Goal: Task Accomplishment & Management: Manage account settings

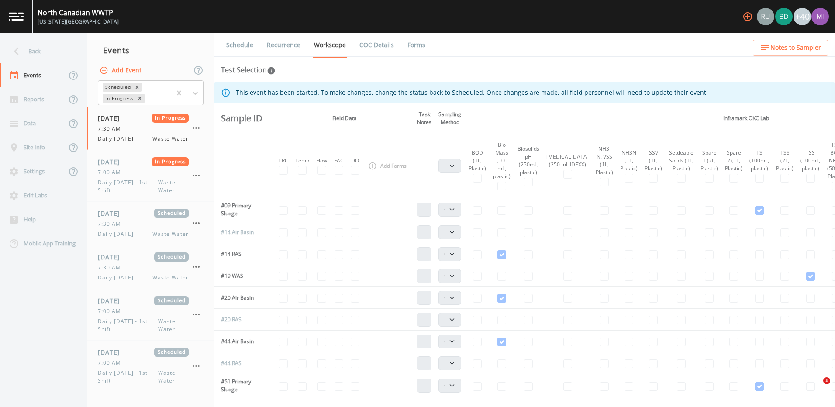
select select "092b3f94-5697-4c94-9891-da161916fdbb"
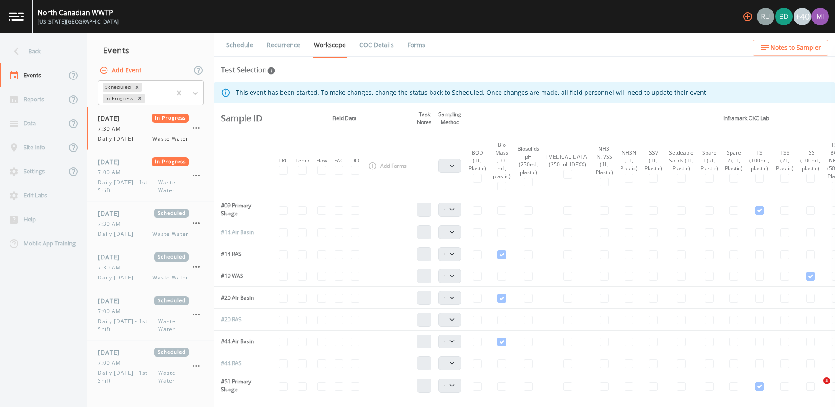
select select "092b3f94-5697-4c94-9891-da161916fdbb"
select select "b6a3c313-748b-4795-a028-792ad310bd60"
select select "092b3f94-5697-4c94-9891-da161916fdbb"
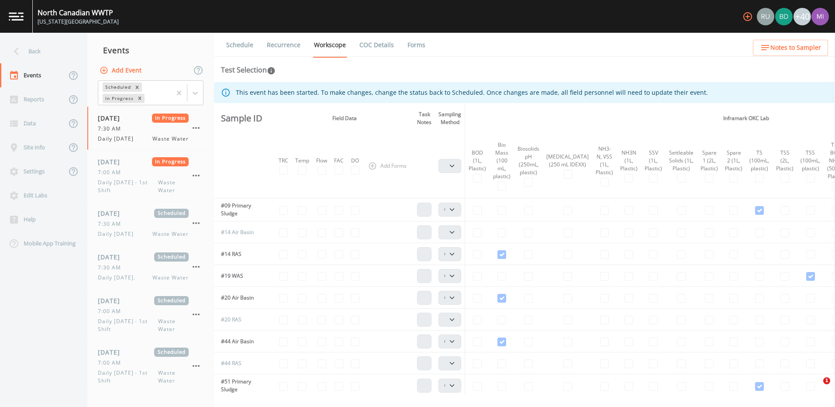
select select "092b3f94-5697-4c94-9891-da161916fdbb"
select select "b6a3c313-748b-4795-a028-792ad310bd60"
select select "092b3f94-5697-4c94-9891-da161916fdbb"
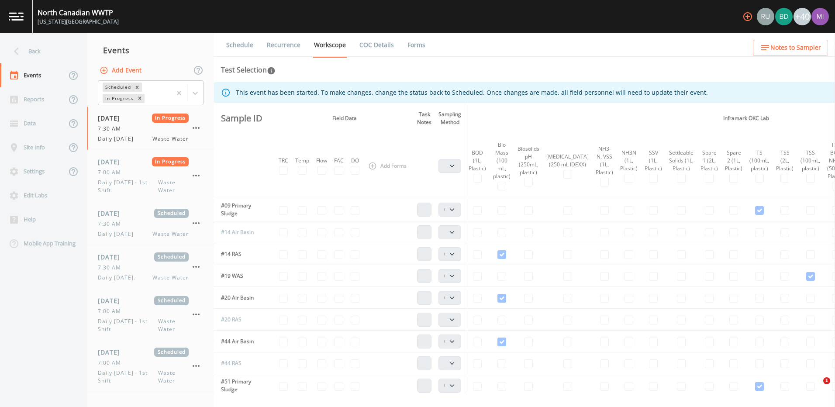
select select "092b3f94-5697-4c94-9891-da161916fdbb"
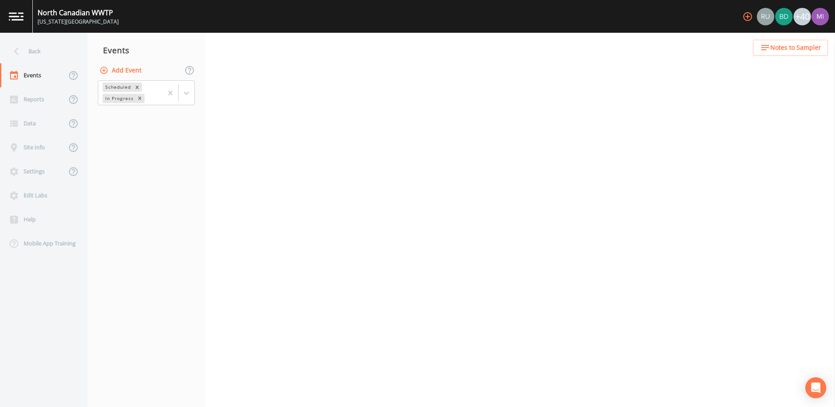
click at [17, 18] on img at bounding box center [16, 16] width 15 height 8
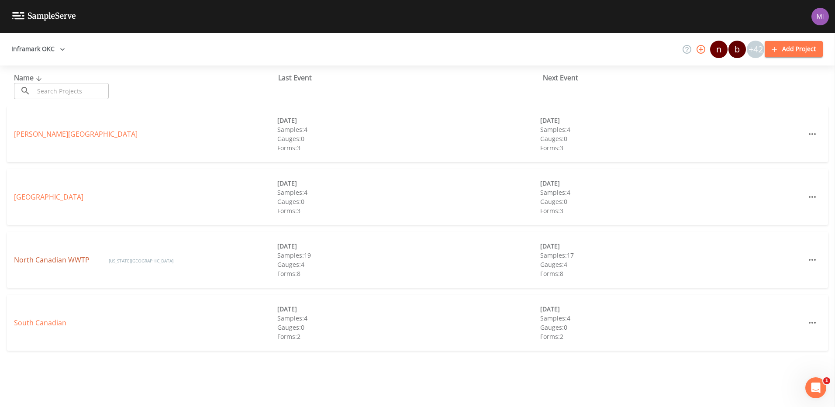
click at [60, 261] on link "North Canadian WWTP" at bounding box center [52, 260] width 77 height 10
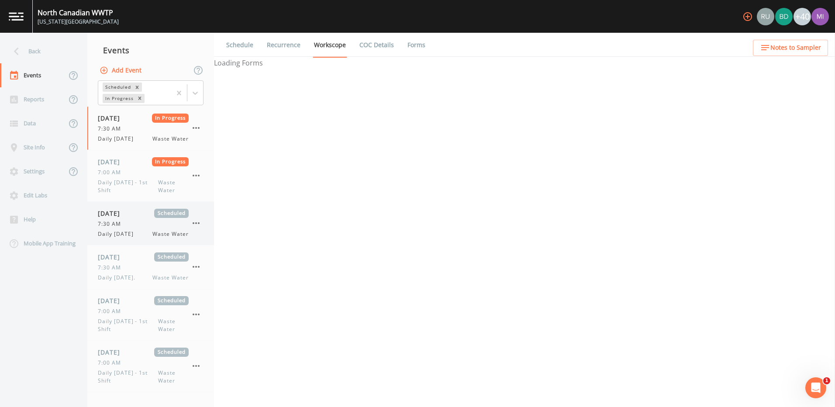
select select "092b3f94-5697-4c94-9891-da161916fdbb"
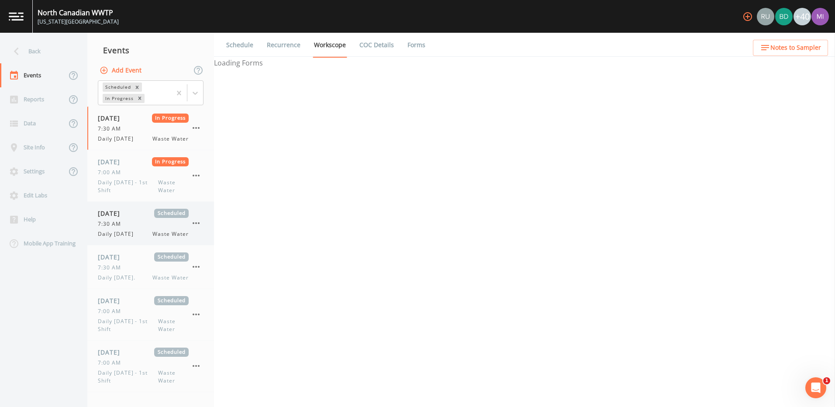
select select "092b3f94-5697-4c94-9891-da161916fdbb"
select select "b6a3c313-748b-4795-a028-792ad310bd60"
select select "092b3f94-5697-4c94-9891-da161916fdbb"
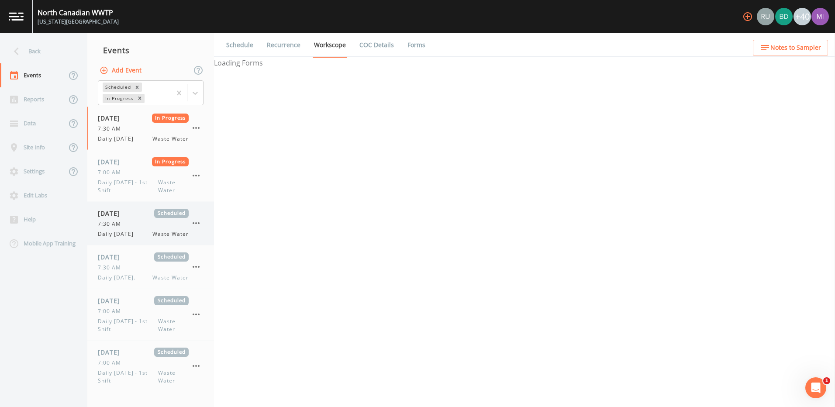
select select "092b3f94-5697-4c94-9891-da161916fdbb"
select select "b6a3c313-748b-4795-a028-792ad310bd60"
select select "092b3f94-5697-4c94-9891-da161916fdbb"
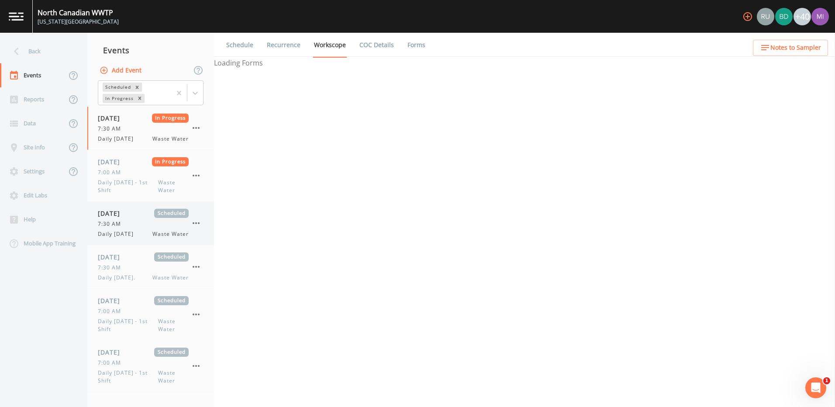
select select "092b3f94-5697-4c94-9891-da161916fdbb"
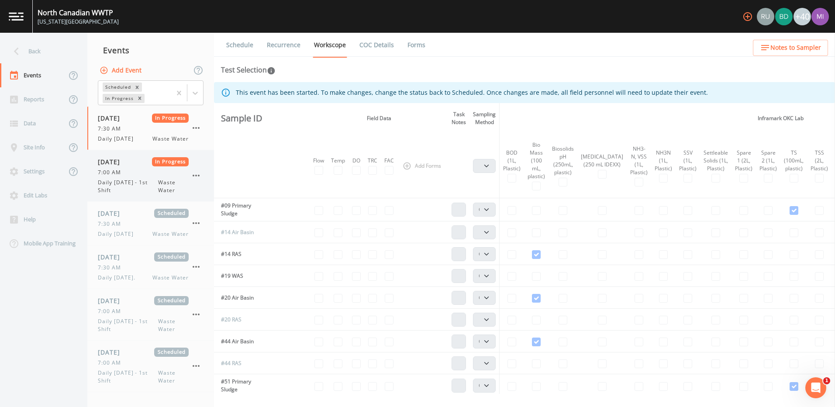
click at [120, 187] on span "Daily [DATE] - 1st Shift" at bounding box center [128, 187] width 60 height 16
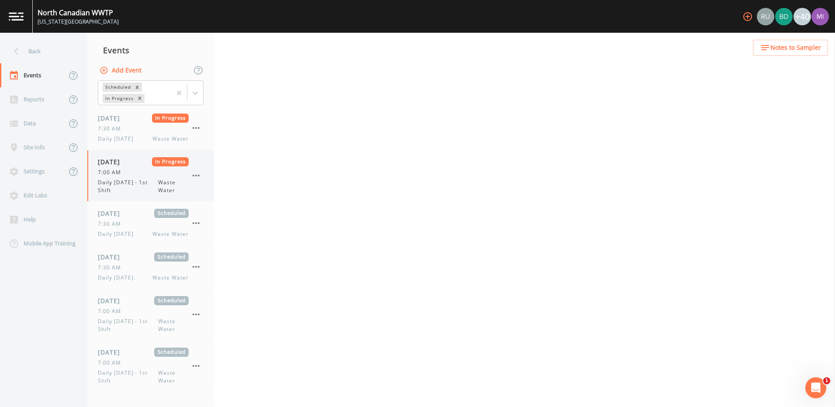
select select "092b3f94-5697-4c94-9891-da161916fdbb"
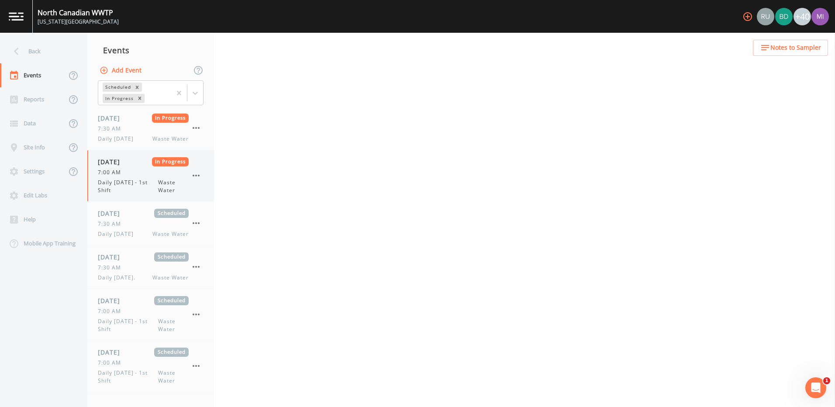
select select "b6a3c313-748b-4795-a028-792ad310bd60"
select select "092b3f94-5697-4c94-9891-da161916fdbb"
select select "b6a3c313-748b-4795-a028-792ad310bd60"
select select "092b3f94-5697-4c94-9891-da161916fdbb"
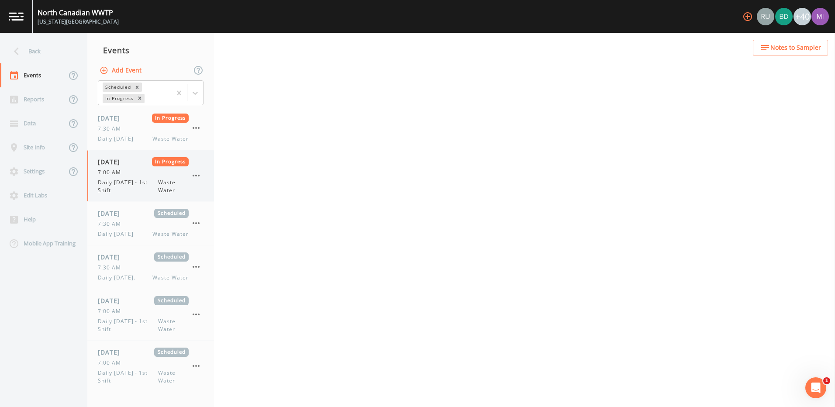
select select "092b3f94-5697-4c94-9891-da161916fdbb"
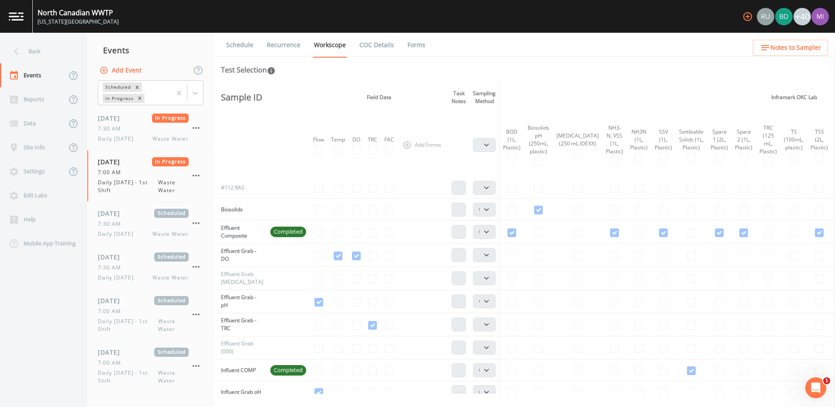
scroll to position [306, 0]
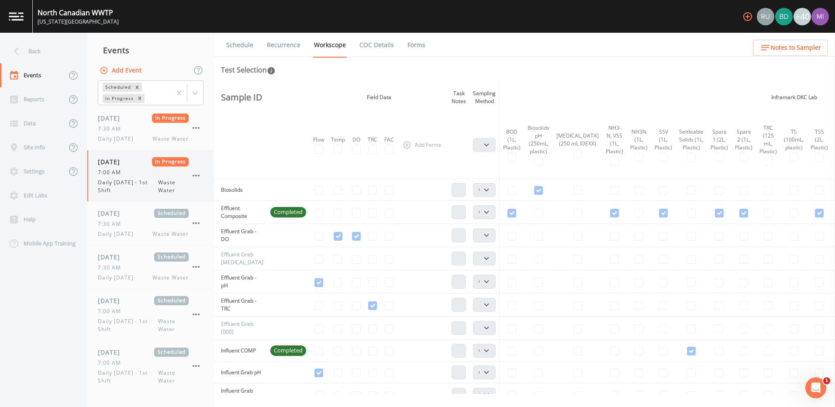
click at [159, 178] on div "[DATE] In Progress 7:00 AM Daily [DATE] - 1st Shift Waste Water" at bounding box center [143, 175] width 91 height 37
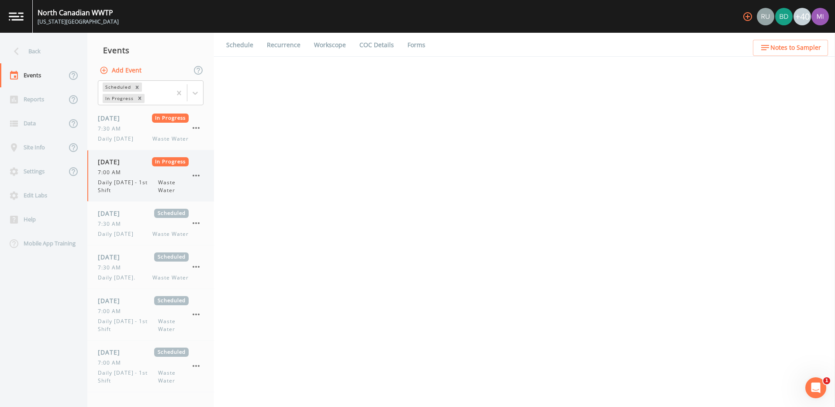
select select "092b3f94-5697-4c94-9891-da161916fdbb"
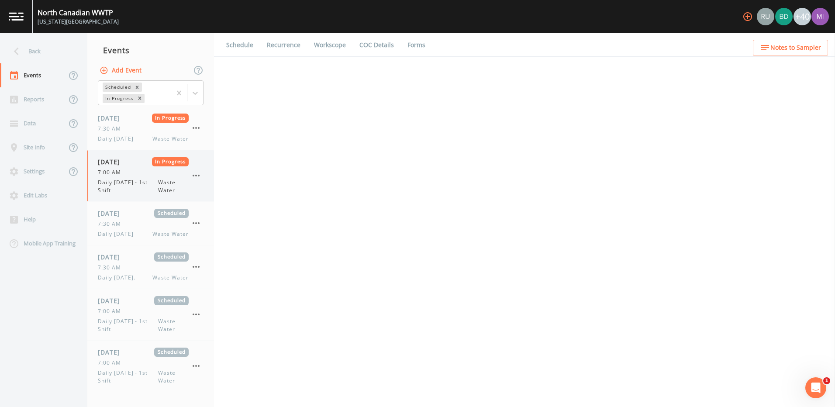
select select "b6a3c313-748b-4795-a028-792ad310bd60"
select select "092b3f94-5697-4c94-9891-da161916fdbb"
select select "b6a3c313-748b-4795-a028-792ad310bd60"
select select "092b3f94-5697-4c94-9891-da161916fdbb"
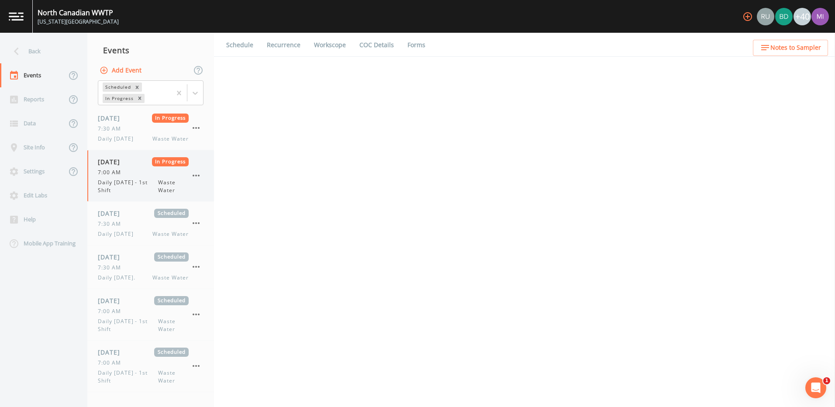
select select "092b3f94-5697-4c94-9891-da161916fdbb"
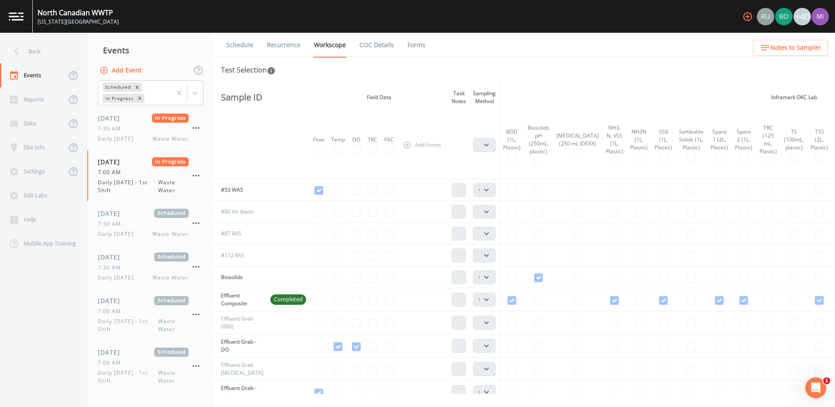
scroll to position [306, 0]
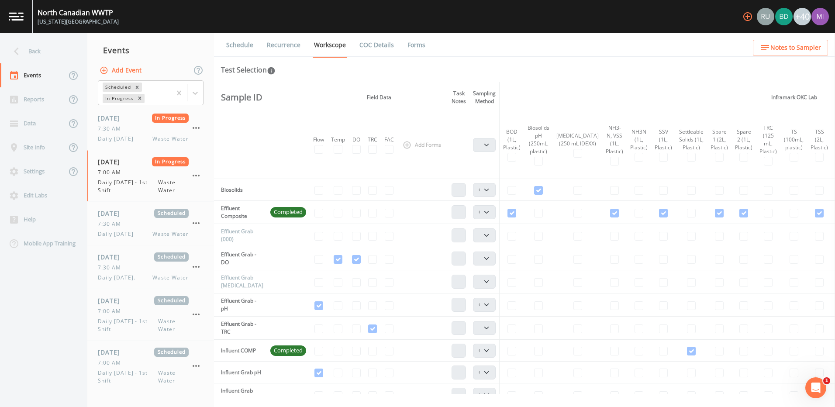
click at [294, 212] on span "Completed" at bounding box center [288, 212] width 36 height 9
click at [231, 210] on td "Effluent Composite" at bounding box center [240, 212] width 53 height 23
click at [282, 211] on span "Completed" at bounding box center [288, 212] width 36 height 9
click at [388, 46] on link "COC Details" at bounding box center [376, 45] width 37 height 24
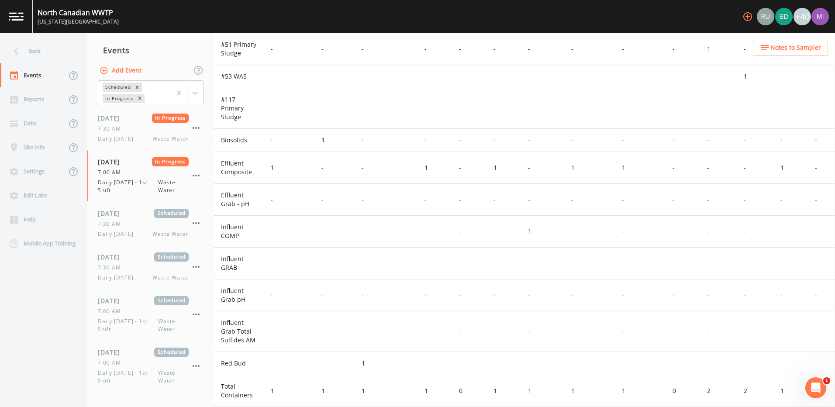
scroll to position [626, 0]
click at [236, 364] on td "Red Bud" at bounding box center [239, 363] width 50 height 23
click at [242, 166] on td "Effluent Composite" at bounding box center [239, 168] width 50 height 32
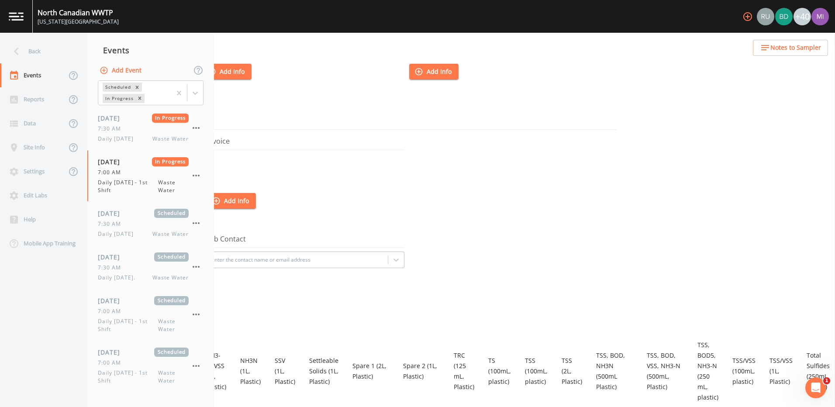
scroll to position [0, 219]
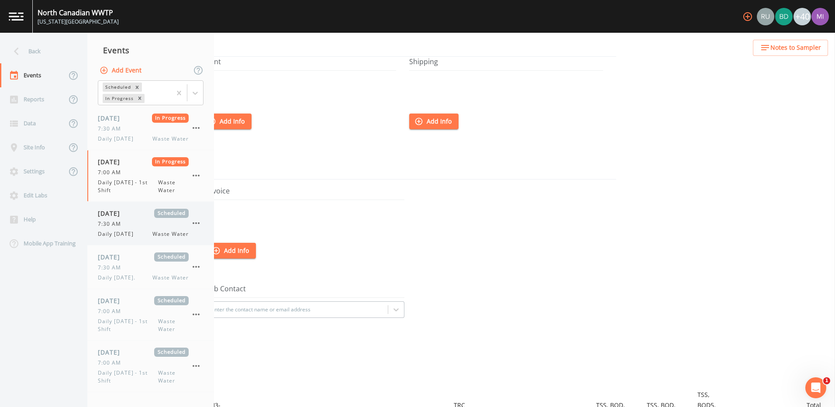
click at [124, 234] on span "Daily [DATE]" at bounding box center [118, 234] width 41 height 8
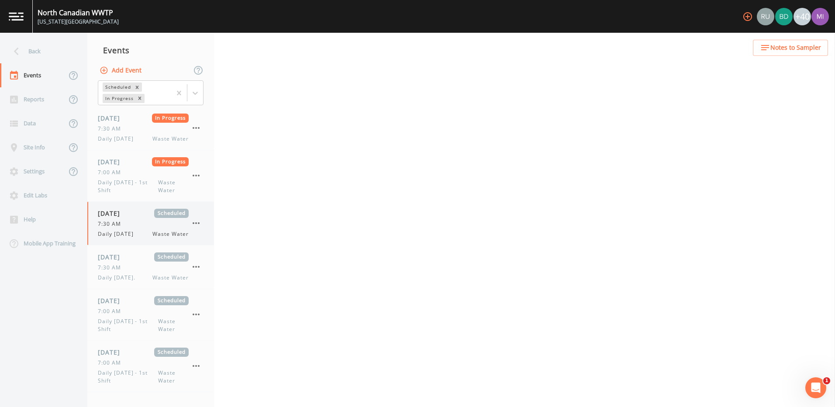
select select "092b3f94-5697-4c94-9891-da161916fdbb"
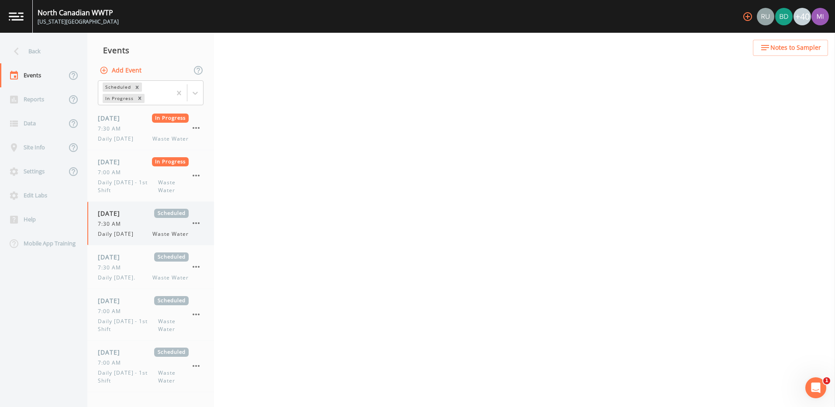
select select "b6a3c313-748b-4795-a028-792ad310bd60"
select select "092b3f94-5697-4c94-9891-da161916fdbb"
select select "b6a3c313-748b-4795-a028-792ad310bd60"
select select "092b3f94-5697-4c94-9891-da161916fdbb"
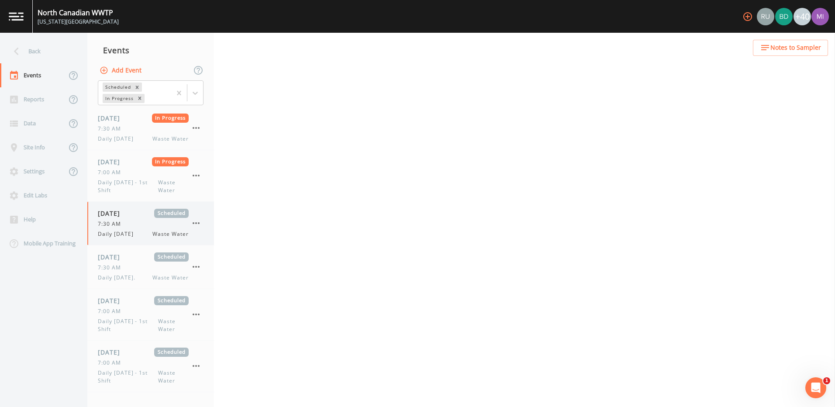
select select "092b3f94-5697-4c94-9891-da161916fdbb"
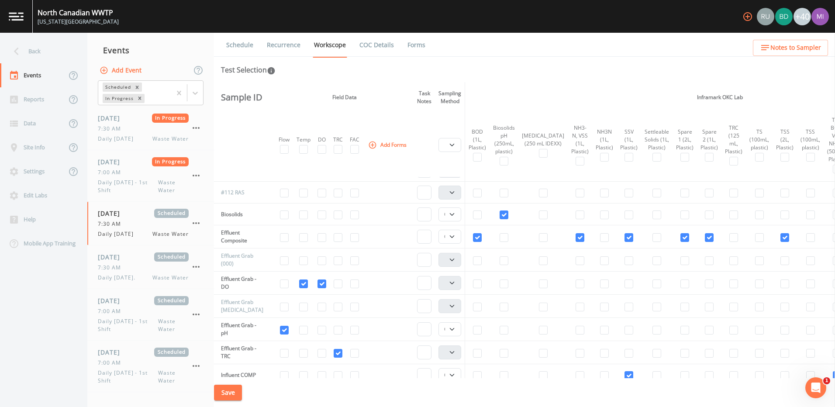
scroll to position [262, 0]
click at [107, 264] on span "7:30 AM" at bounding box center [112, 268] width 28 height 8
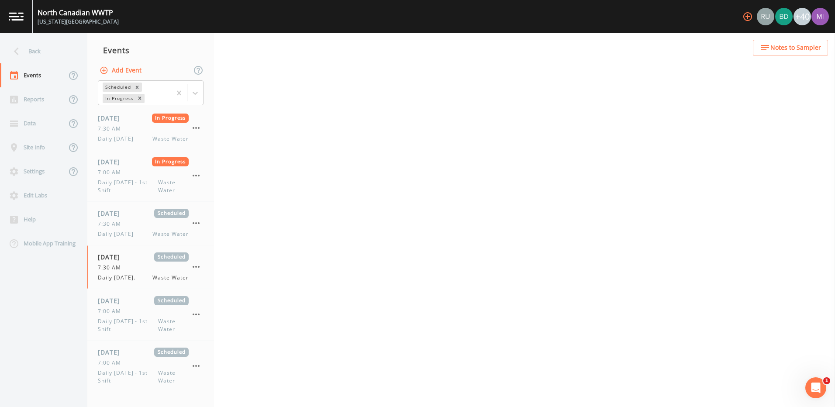
select select "092b3f94-5697-4c94-9891-da161916fdbb"
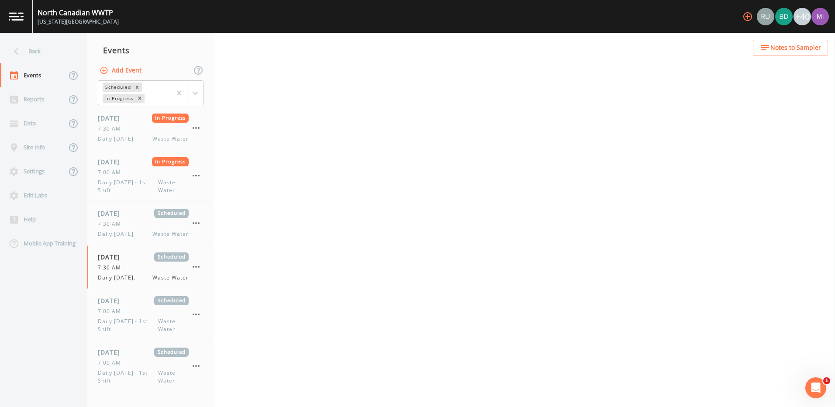
select select "b6a3c313-748b-4795-a028-792ad310bd60"
select select "092b3f94-5697-4c94-9891-da161916fdbb"
select select "b6a3c313-748b-4795-a028-792ad310bd60"
select select "092b3f94-5697-4c94-9891-da161916fdbb"
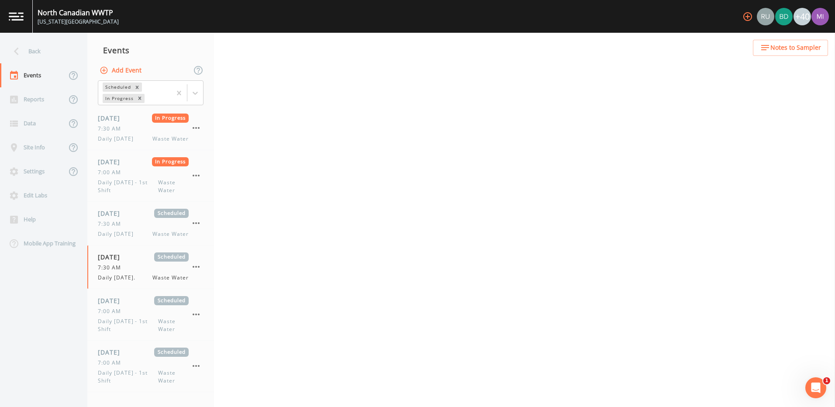
select select "092b3f94-5697-4c94-9891-da161916fdbb"
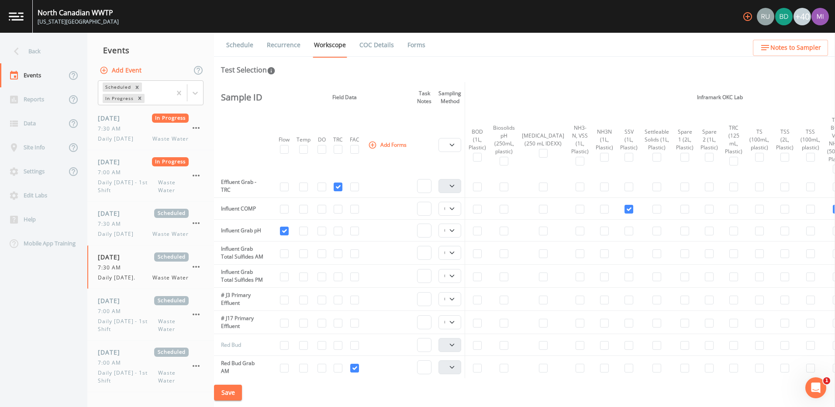
scroll to position [524, 0]
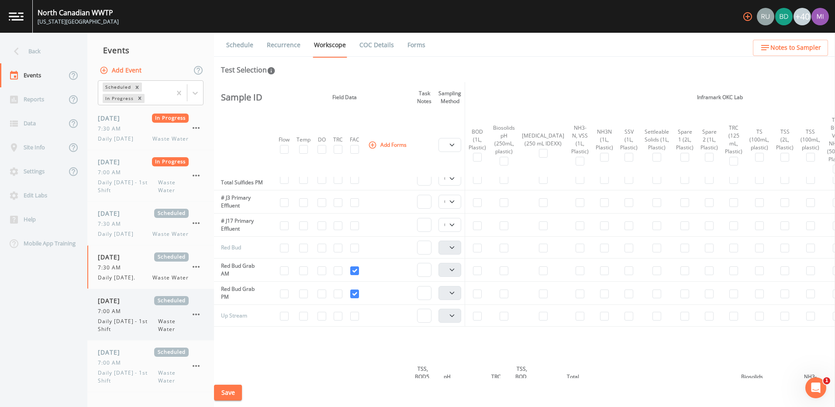
click at [115, 317] on div "[DATE] Scheduled 7:00 AM Daily [DATE] - 1st Shift Waste Water" at bounding box center [143, 314] width 91 height 37
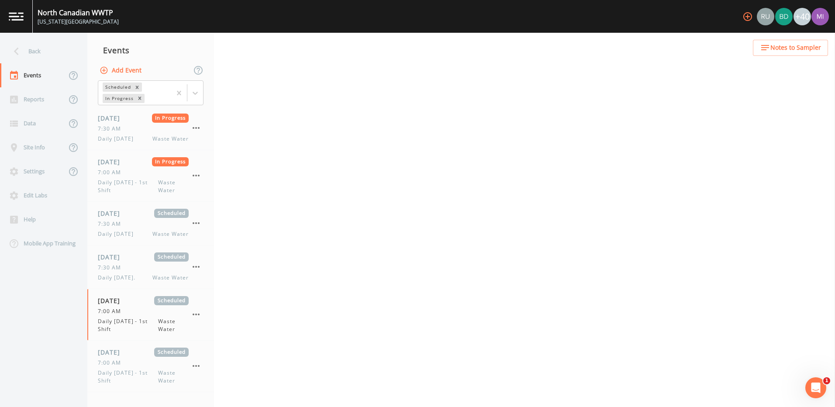
select select "b6a3c313-748b-4795-a028-792ad310bd60"
select select "092b3f94-5697-4c94-9891-da161916fdbb"
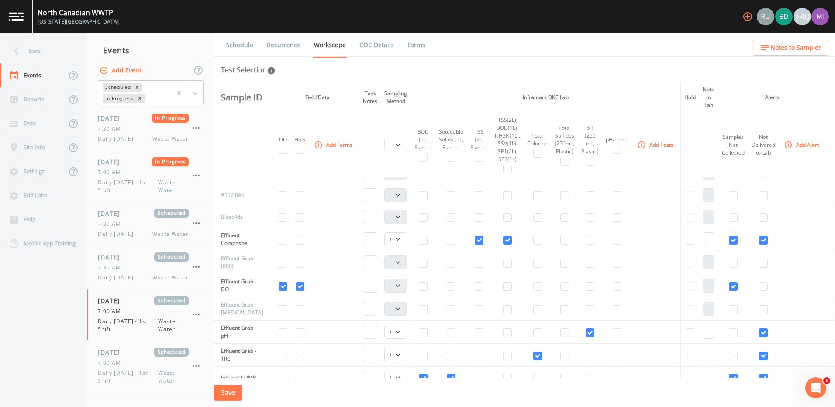
scroll to position [262, 0]
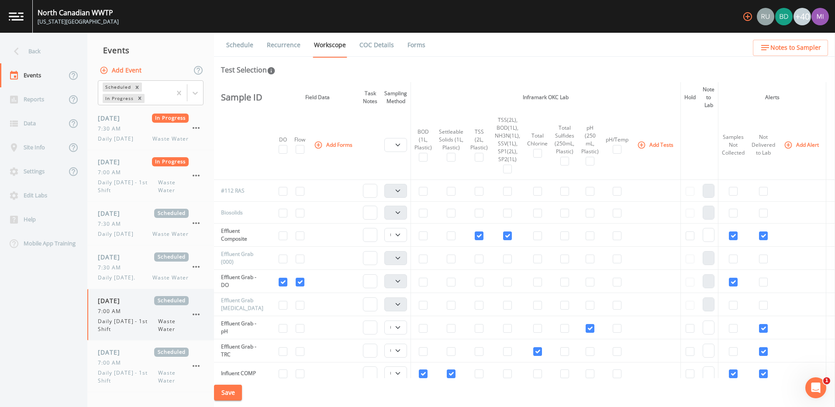
click at [194, 314] on icon "button" at bounding box center [196, 315] width 7 height 2
click at [157, 324] on div at bounding box center [417, 203] width 835 height 407
click at [192, 315] on icon "button" at bounding box center [196, 314] width 10 height 10
click at [218, 367] on p "Delete" at bounding box center [239, 365] width 56 height 10
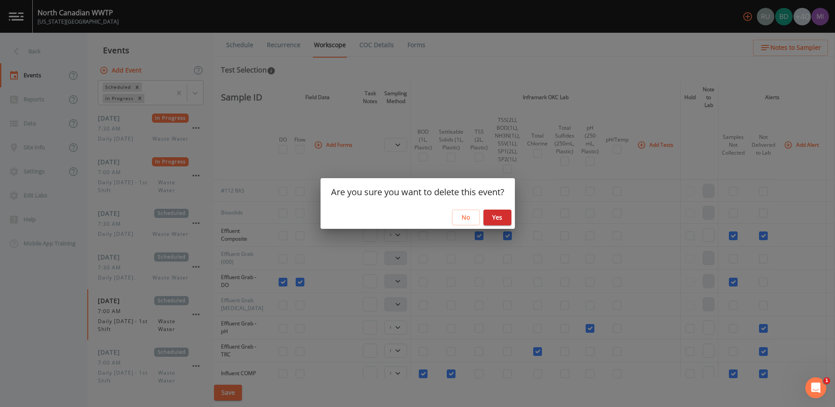
click at [495, 217] on button "Yes" at bounding box center [498, 218] width 28 height 16
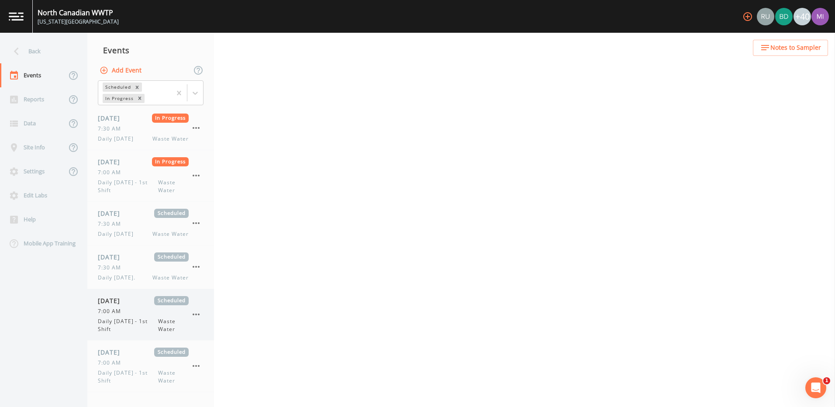
select select "092b3f94-5697-4c94-9891-da161916fdbb"
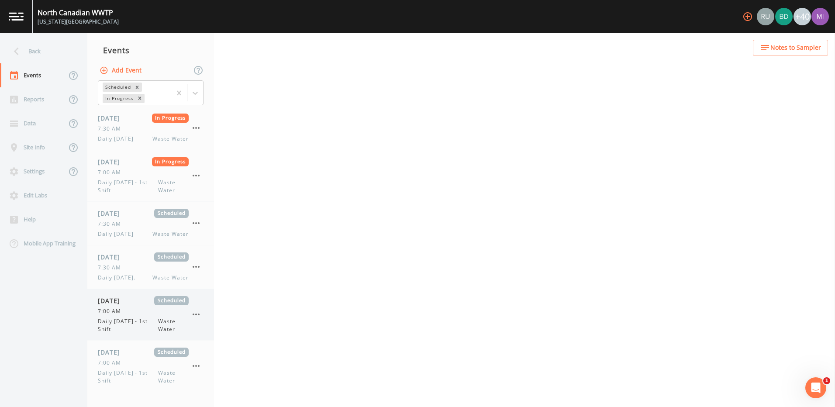
select select "092b3f94-5697-4c94-9891-da161916fdbb"
select select "b6a3c313-748b-4795-a028-792ad310bd60"
select select "092b3f94-5697-4c94-9891-da161916fdbb"
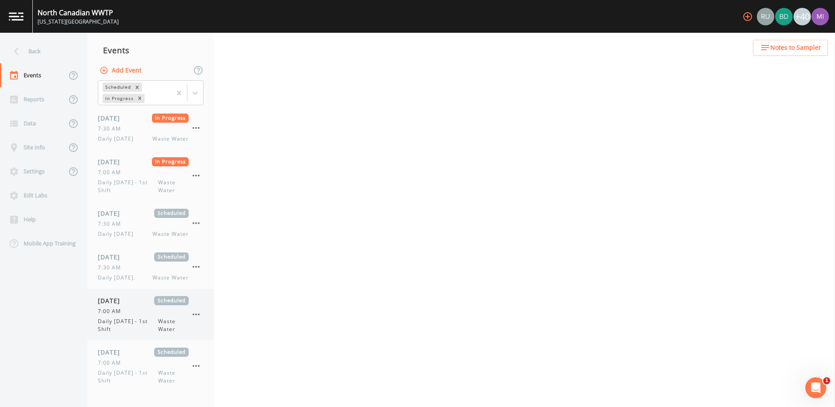
select select "092b3f94-5697-4c94-9891-da161916fdbb"
select select "b6a3c313-748b-4795-a028-792ad310bd60"
select select "092b3f94-5697-4c94-9891-da161916fdbb"
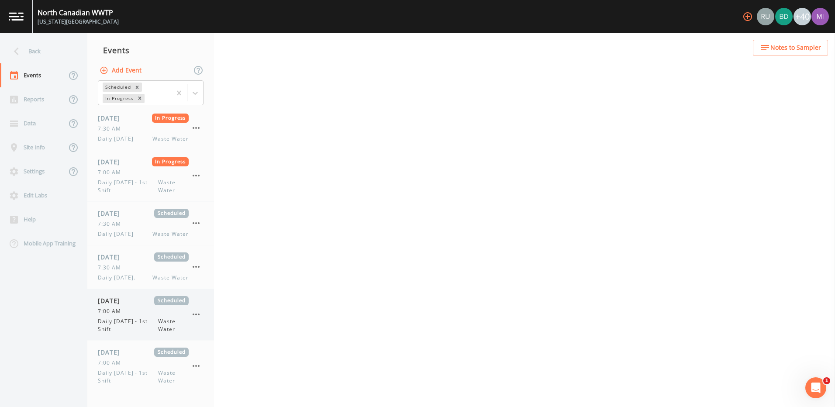
select select "092b3f94-5697-4c94-9891-da161916fdbb"
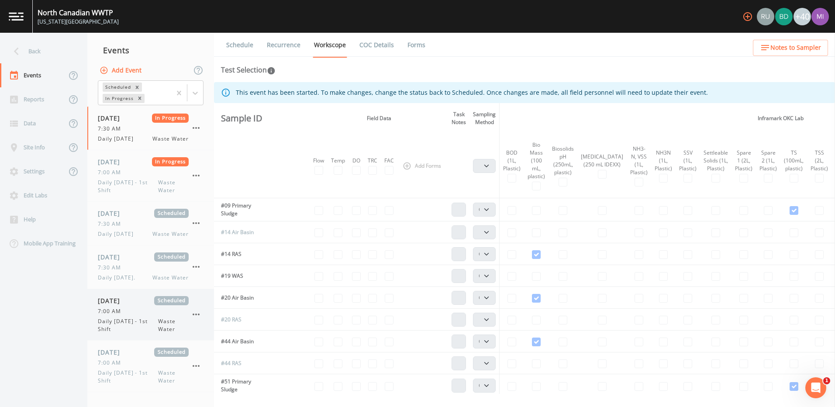
click at [129, 322] on span "Daily [DATE] - 1st Shift" at bounding box center [128, 326] width 60 height 16
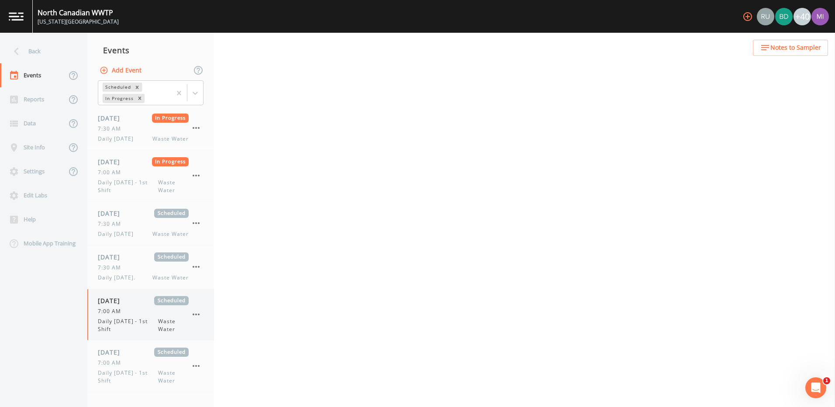
select select "b6a3c313-748b-4795-a028-792ad310bd60"
select select "092b3f94-5697-4c94-9891-da161916fdbb"
select select "b6a3c313-748b-4795-a028-792ad310bd60"
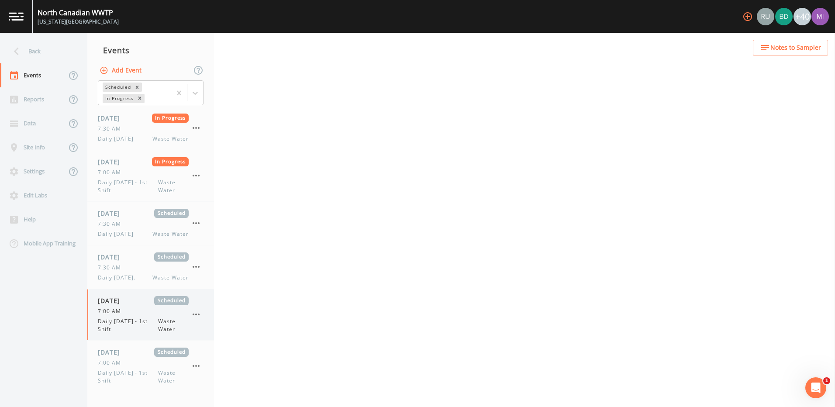
select select "092b3f94-5697-4c94-9891-da161916fdbb"
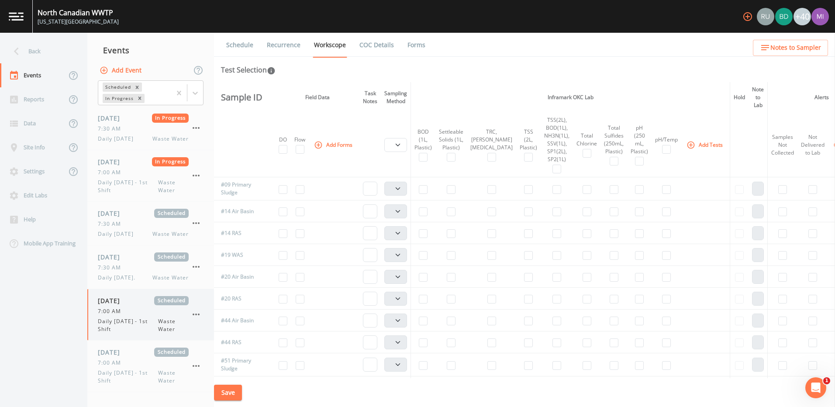
click at [196, 313] on icon "button" at bounding box center [196, 314] width 10 height 10
click at [220, 364] on p "Delete" at bounding box center [239, 365] width 56 height 10
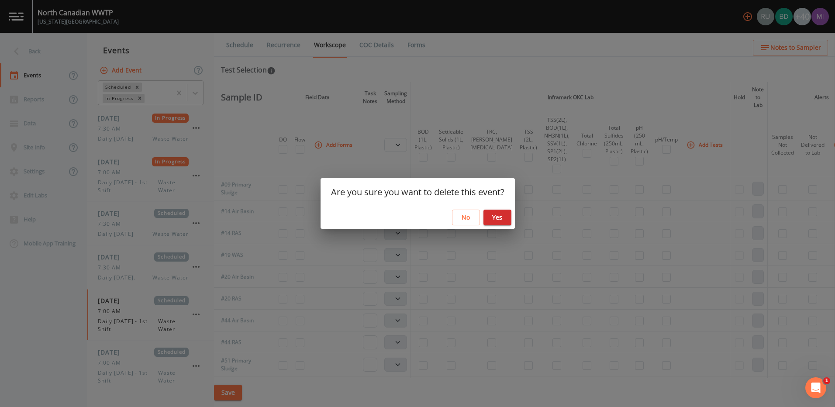
click at [502, 218] on button "Yes" at bounding box center [498, 218] width 28 height 16
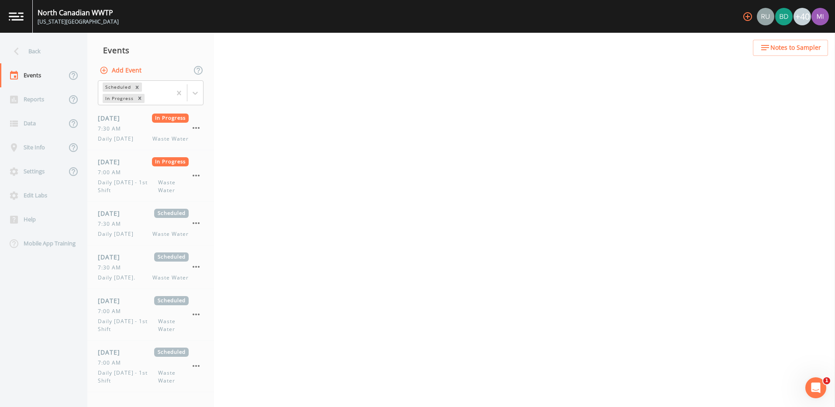
select select "092b3f94-5697-4c94-9891-da161916fdbb"
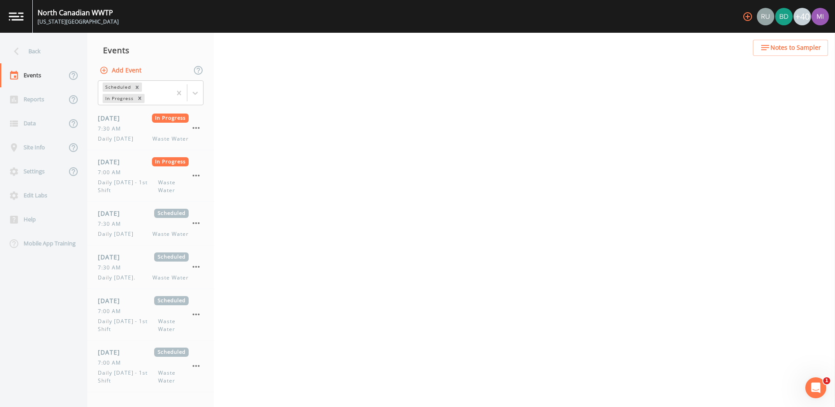
select select "092b3f94-5697-4c94-9891-da161916fdbb"
select select "b6a3c313-748b-4795-a028-792ad310bd60"
select select "092b3f94-5697-4c94-9891-da161916fdbb"
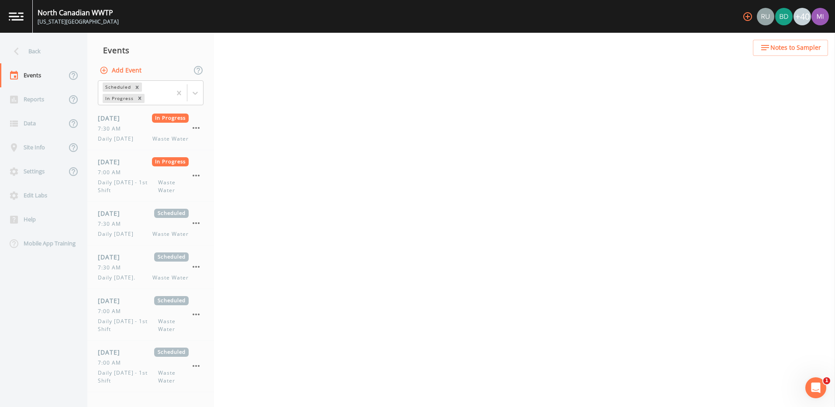
select select "092b3f94-5697-4c94-9891-da161916fdbb"
select select "b6a3c313-748b-4795-a028-792ad310bd60"
select select "092b3f94-5697-4c94-9891-da161916fdbb"
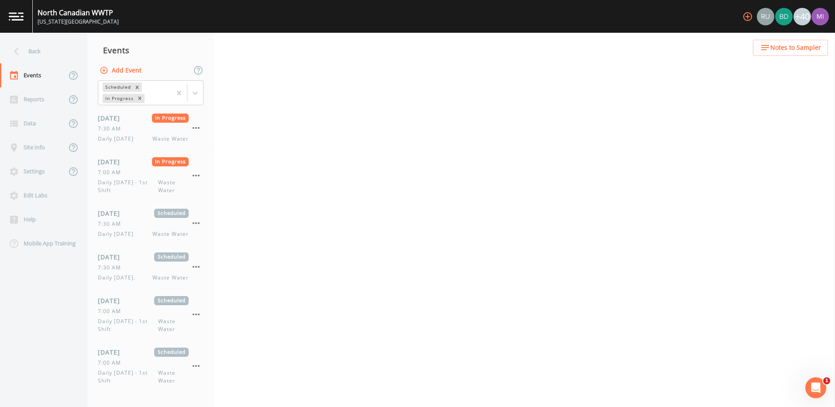
select select "092b3f94-5697-4c94-9891-da161916fdbb"
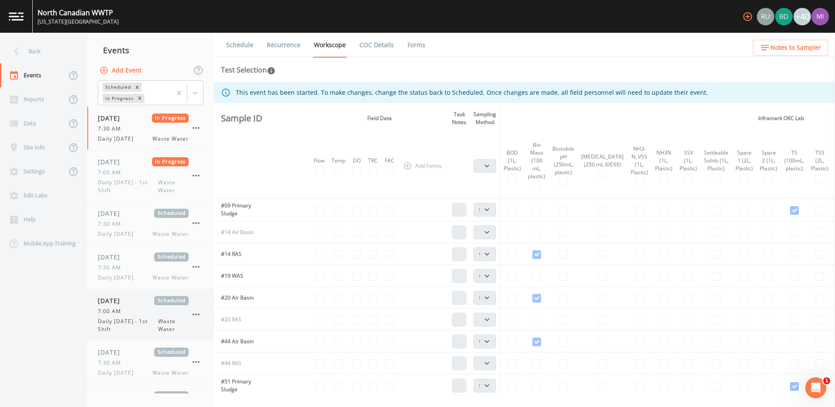
click at [134, 322] on span "Daily [DATE] - 1st Shift" at bounding box center [128, 326] width 60 height 16
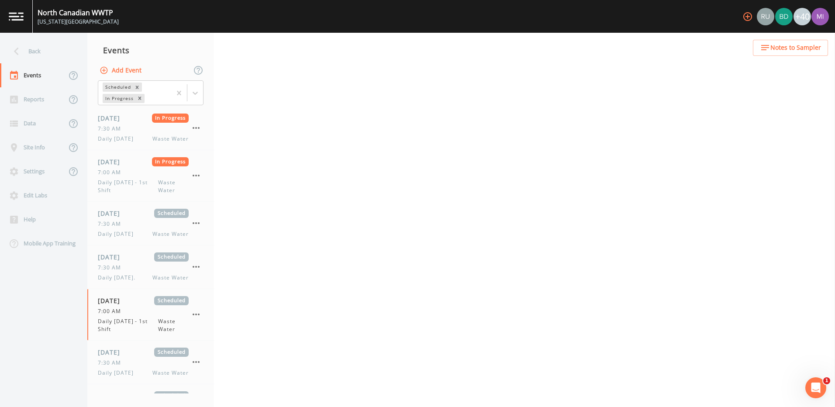
select select "b6a3c313-748b-4795-a028-792ad310bd60"
select select "092b3f94-5697-4c94-9891-da161916fdbb"
select select "b6a3c313-748b-4795-a028-792ad310bd60"
select select "092b3f94-5697-4c94-9891-da161916fdbb"
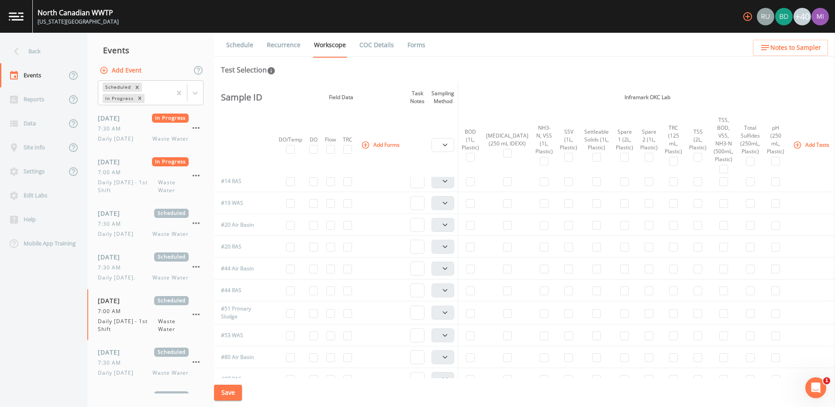
scroll to position [44, 0]
click at [196, 312] on icon "button" at bounding box center [196, 314] width 10 height 10
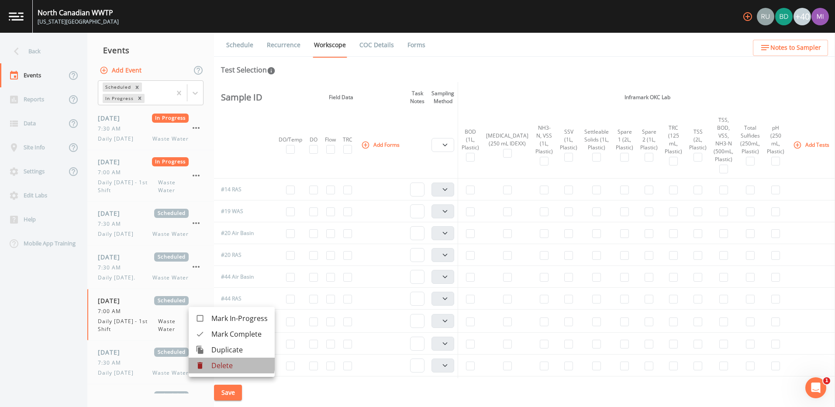
click at [219, 363] on p "Delete" at bounding box center [239, 365] width 56 height 10
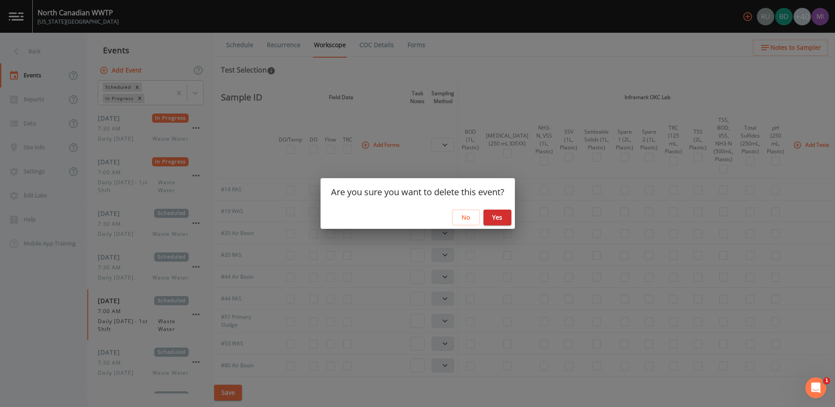
click at [501, 215] on button "Yes" at bounding box center [498, 218] width 28 height 16
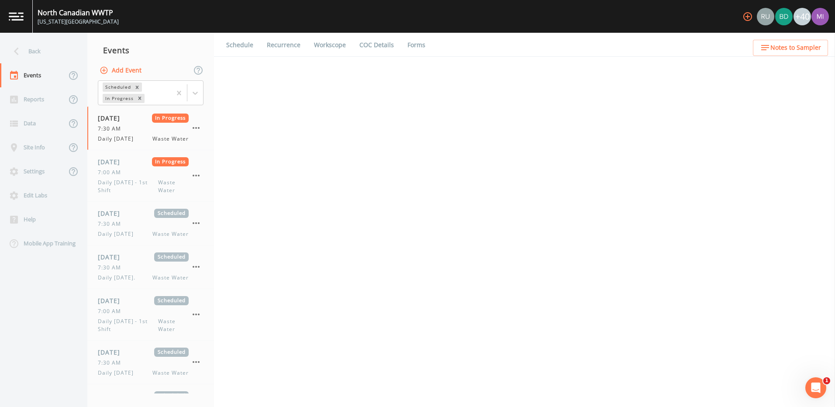
select select "092b3f94-5697-4c94-9891-da161916fdbb"
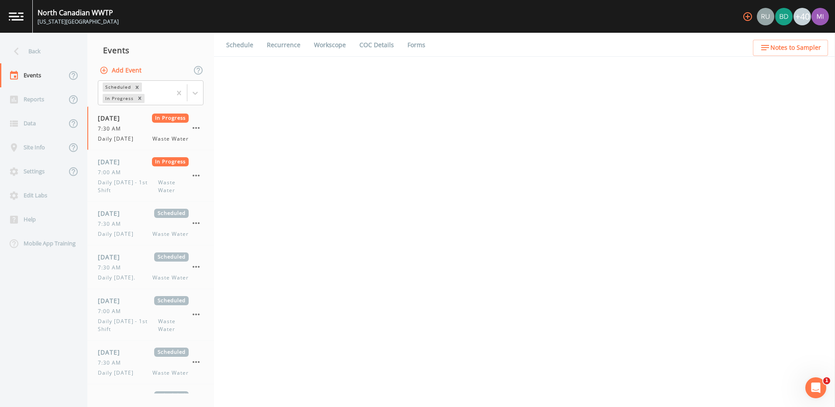
select select "092b3f94-5697-4c94-9891-da161916fdbb"
select select "b6a3c313-748b-4795-a028-792ad310bd60"
select select "092b3f94-5697-4c94-9891-da161916fdbb"
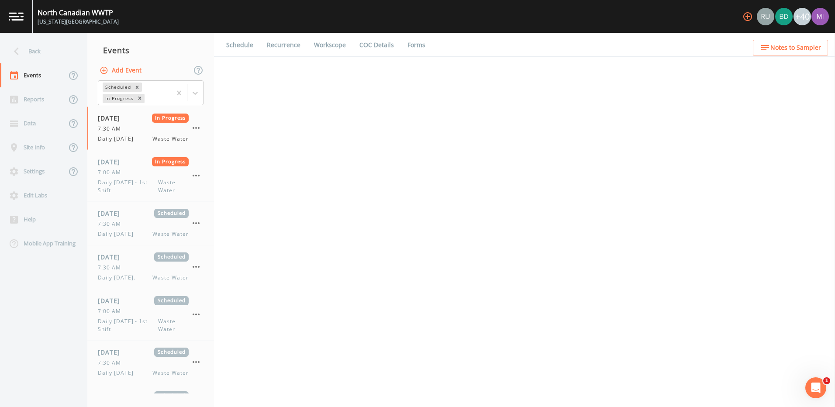
select select "092b3f94-5697-4c94-9891-da161916fdbb"
select select "b6a3c313-748b-4795-a028-792ad310bd60"
select select "092b3f94-5697-4c94-9891-da161916fdbb"
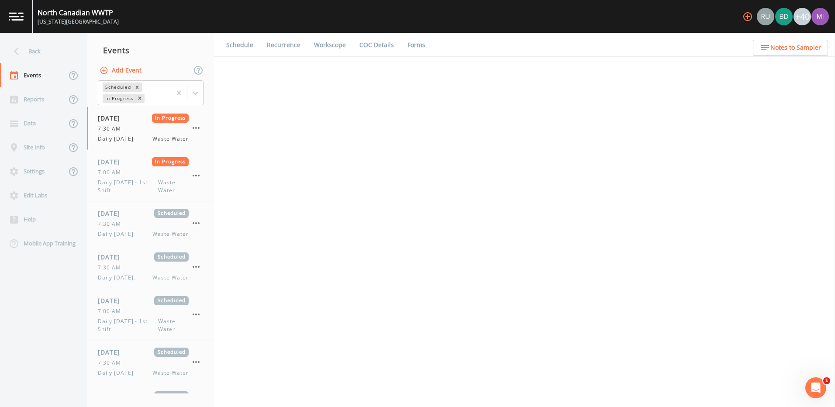
select select "092b3f94-5697-4c94-9891-da161916fdbb"
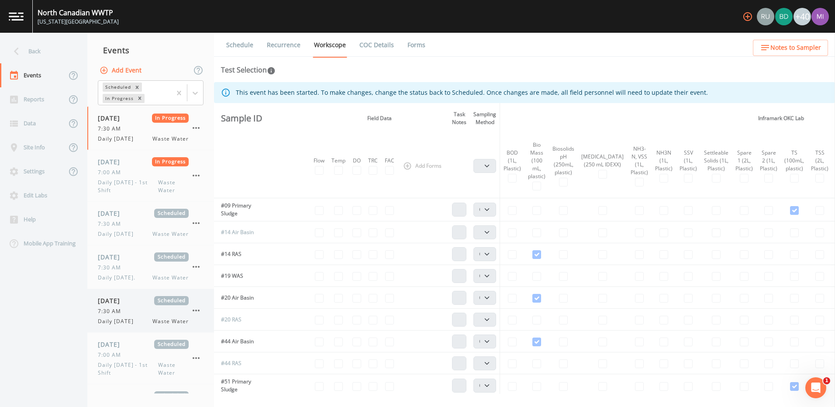
click at [129, 318] on span "Daily [DATE]" at bounding box center [118, 322] width 41 height 8
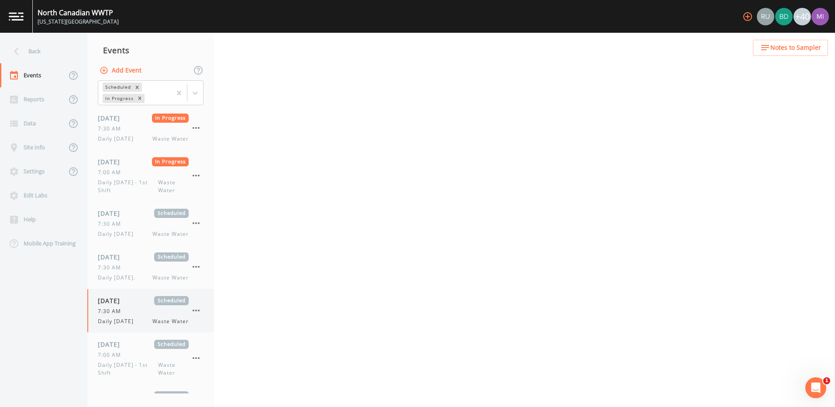
select select "b6a3c313-748b-4795-a028-792ad310bd60"
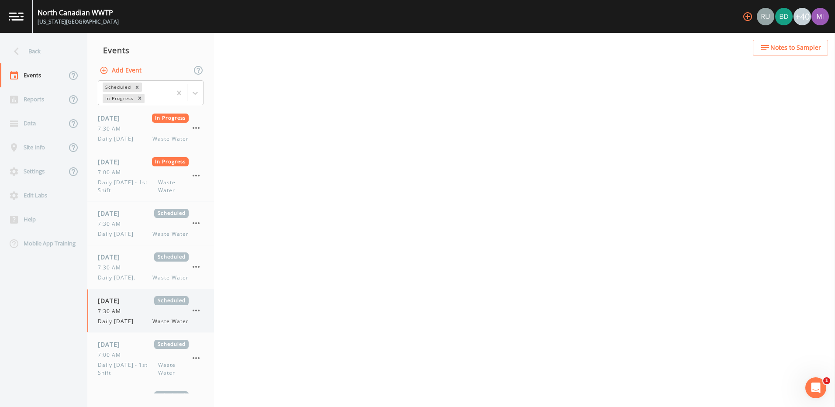
select select "b6a3c313-748b-4795-a028-792ad310bd60"
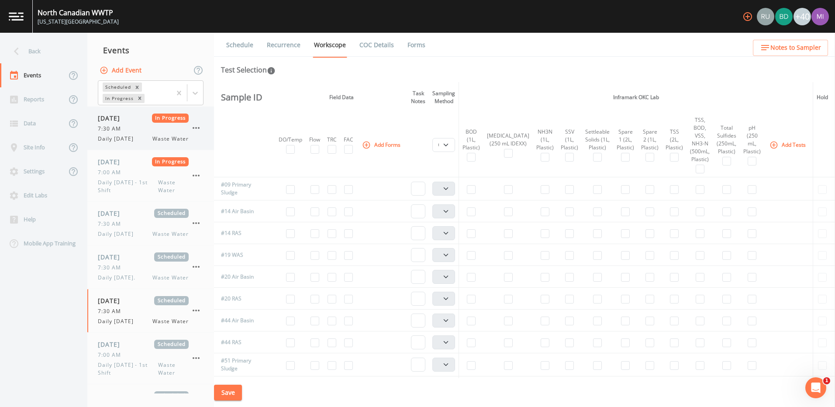
click at [146, 129] on div "7:30 AM" at bounding box center [143, 129] width 91 height 8
select select "092b3f94-5697-4c94-9891-da161916fdbb"
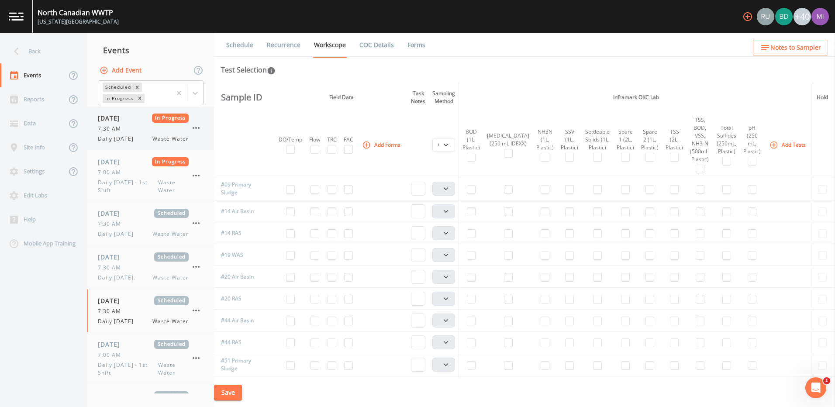
select select "092b3f94-5697-4c94-9891-da161916fdbb"
select select "b6a3c313-748b-4795-a028-792ad310bd60"
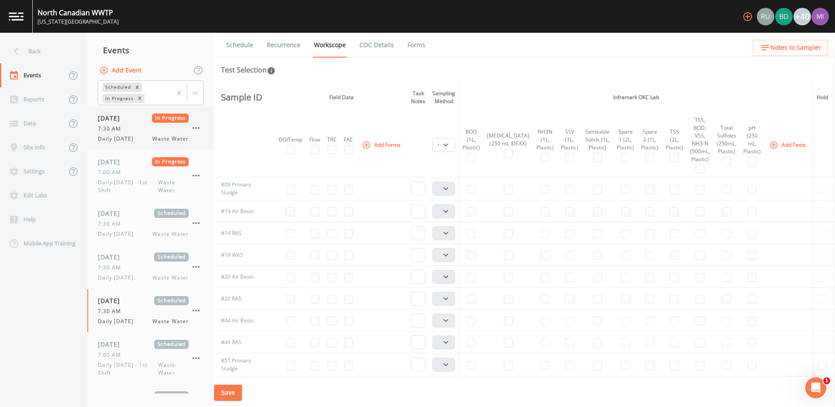
select select "092b3f94-5697-4c94-9891-da161916fdbb"
select select "b6a3c313-748b-4795-a028-792ad310bd60"
select select "092b3f94-5697-4c94-9891-da161916fdbb"
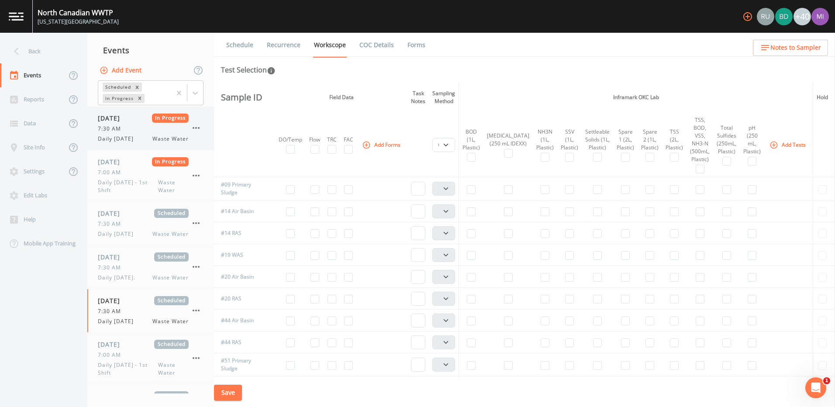
select select "092b3f94-5697-4c94-9891-da161916fdbb"
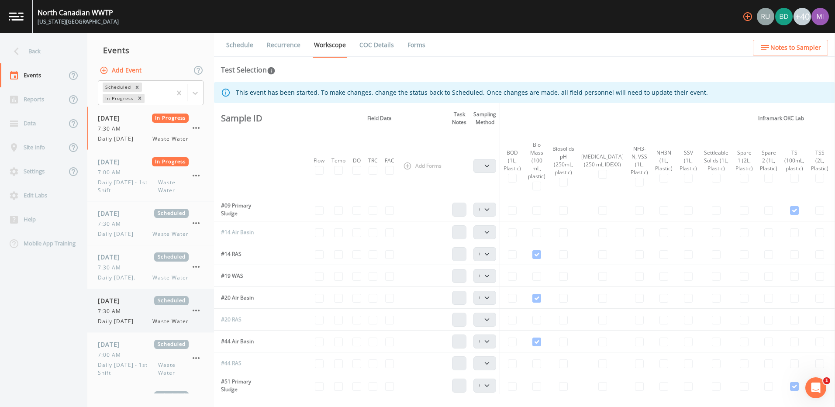
click at [132, 318] on span "Daily [DATE]" at bounding box center [118, 322] width 41 height 8
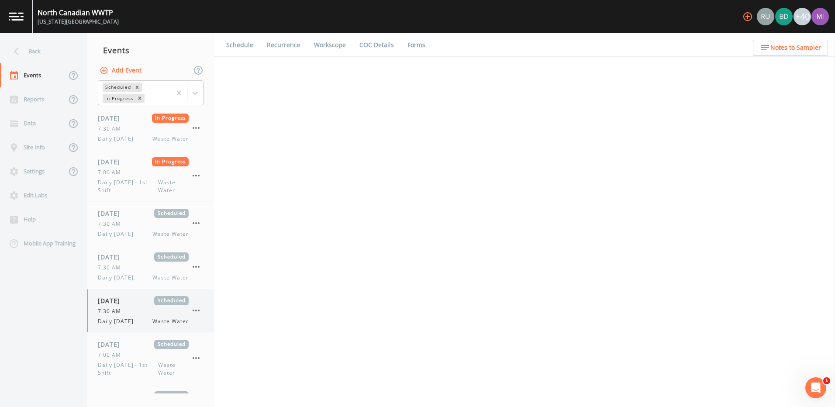
select select "b6a3c313-748b-4795-a028-792ad310bd60"
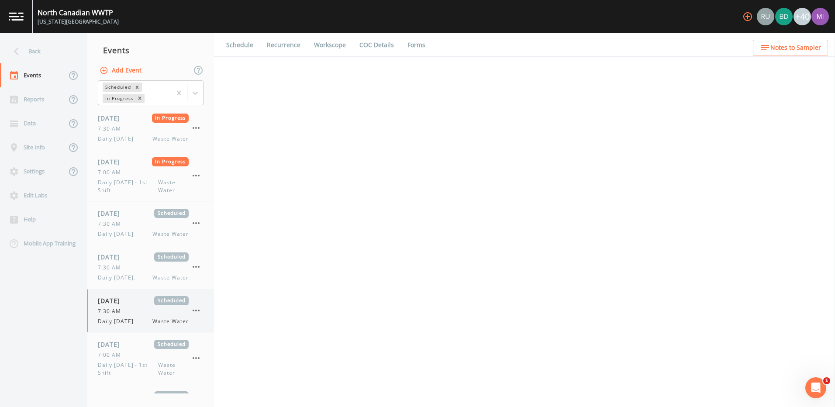
select select "b6a3c313-748b-4795-a028-792ad310bd60"
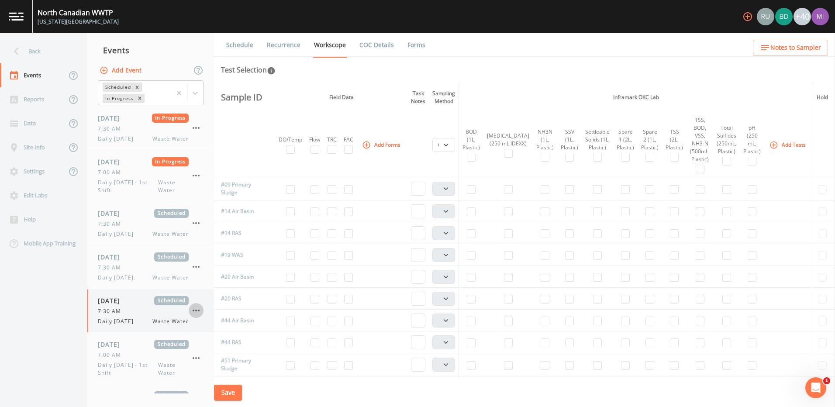
click at [194, 307] on icon "button" at bounding box center [196, 310] width 10 height 10
click at [224, 362] on p "Delete" at bounding box center [239, 362] width 56 height 10
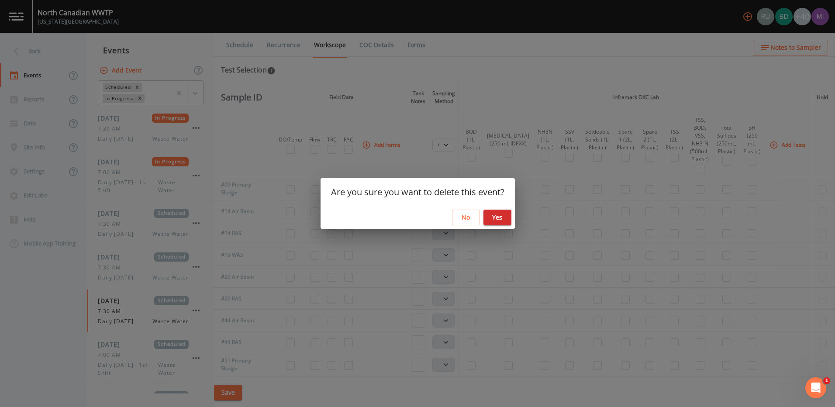
click at [495, 215] on button "Yes" at bounding box center [498, 218] width 28 height 16
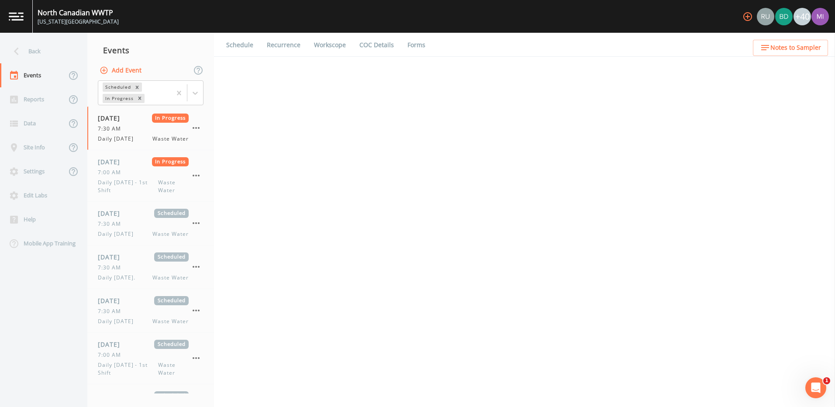
select select "092b3f94-5697-4c94-9891-da161916fdbb"
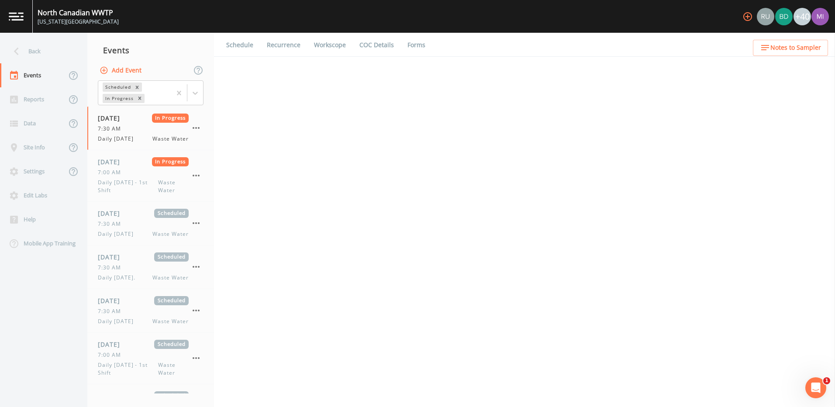
select select "092b3f94-5697-4c94-9891-da161916fdbb"
select select "b6a3c313-748b-4795-a028-792ad310bd60"
select select "092b3f94-5697-4c94-9891-da161916fdbb"
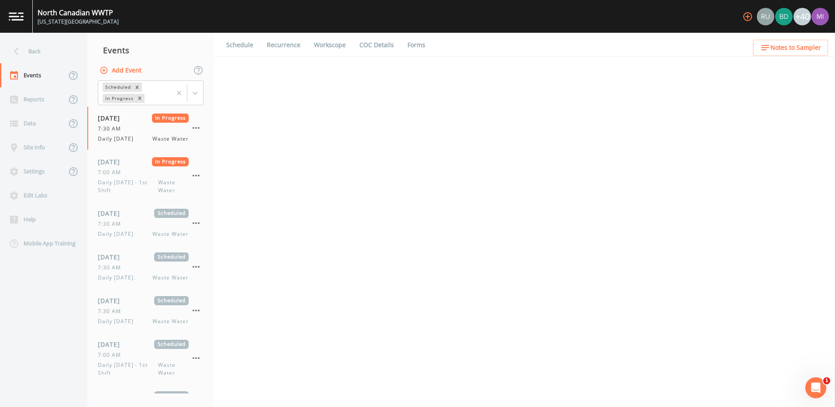
select select "092b3f94-5697-4c94-9891-da161916fdbb"
select select "b6a3c313-748b-4795-a028-792ad310bd60"
select select "092b3f94-5697-4c94-9891-da161916fdbb"
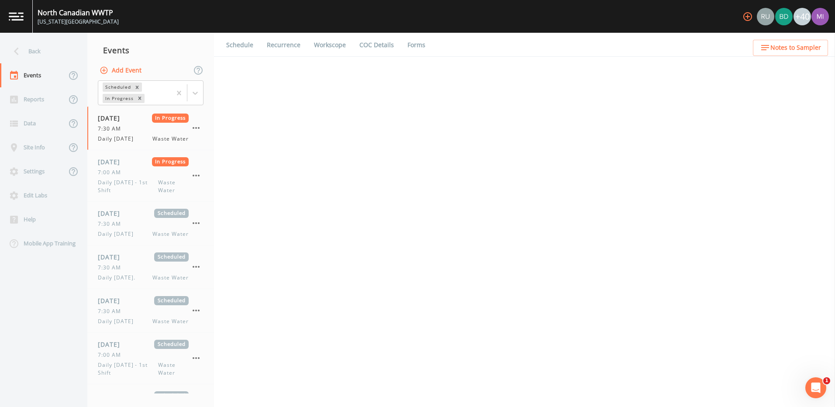
select select "092b3f94-5697-4c94-9891-da161916fdbb"
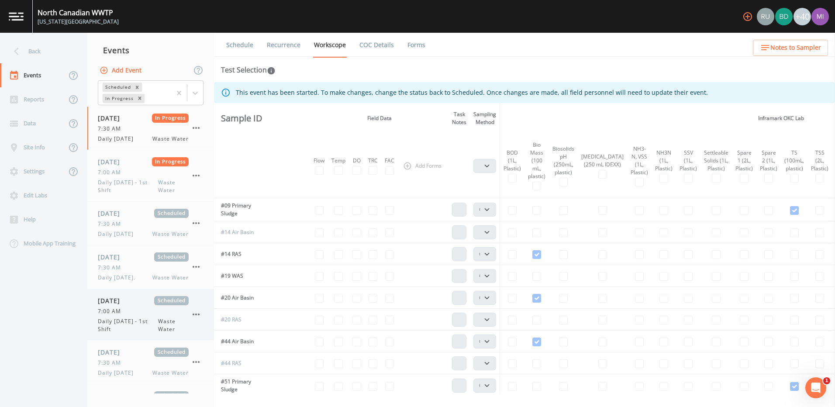
click at [170, 321] on span "Waste Water" at bounding box center [173, 326] width 31 height 16
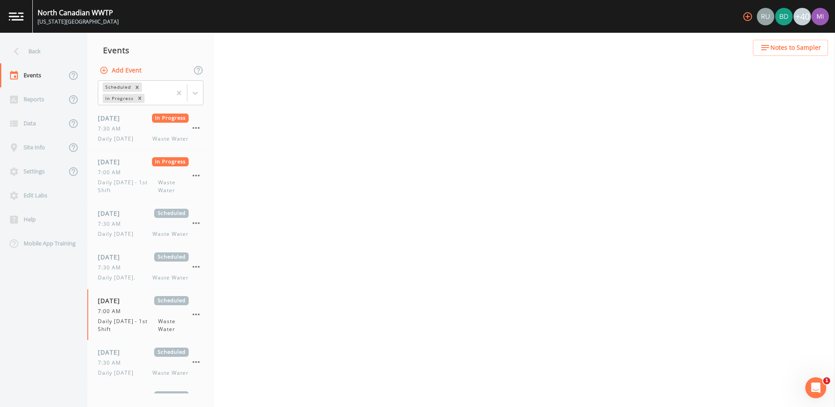
select select "092b3f94-5697-4c94-9891-da161916fdbb"
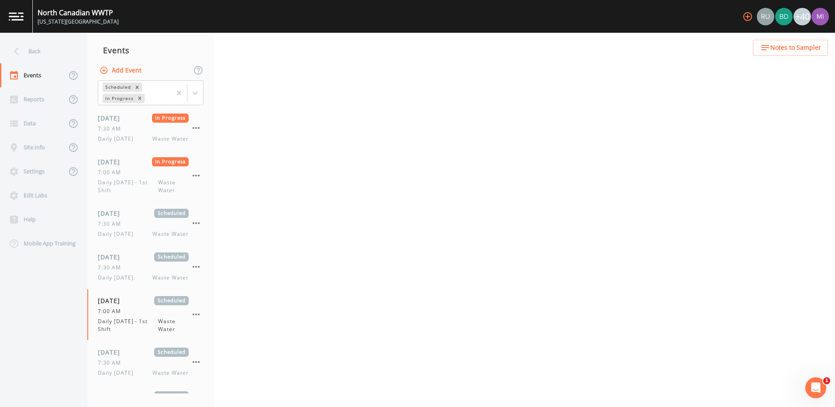
select select "b6a3c313-748b-4795-a028-792ad310bd60"
select select "092b3f94-5697-4c94-9891-da161916fdbb"
select select "b6a3c313-748b-4795-a028-792ad310bd60"
select select "092b3f94-5697-4c94-9891-da161916fdbb"
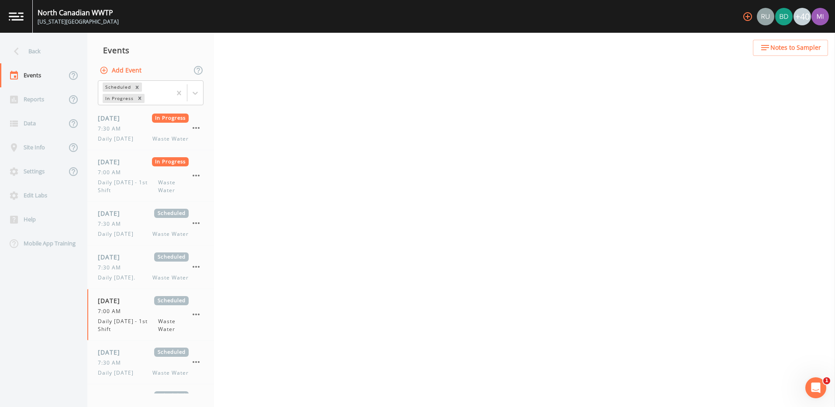
select select "092b3f94-5697-4c94-9891-da161916fdbb"
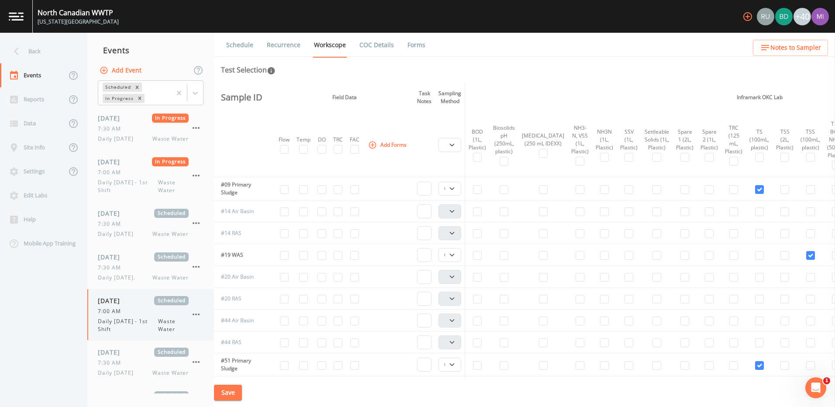
scroll to position [44, 0]
click at [135, 327] on span "Daily [DATE]" at bounding box center [118, 330] width 41 height 8
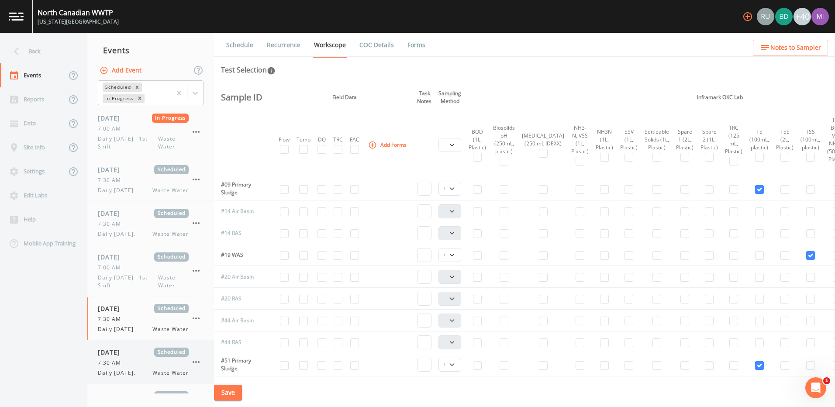
click at [124, 369] on span "Daily [DATE]." at bounding box center [119, 373] width 42 height 8
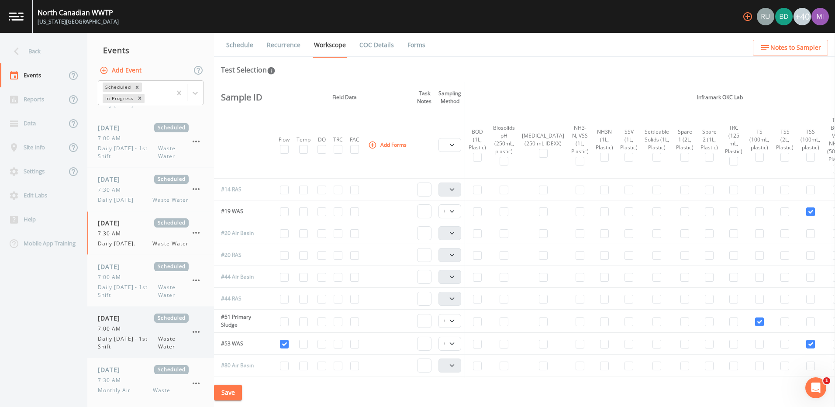
scroll to position [175, 0]
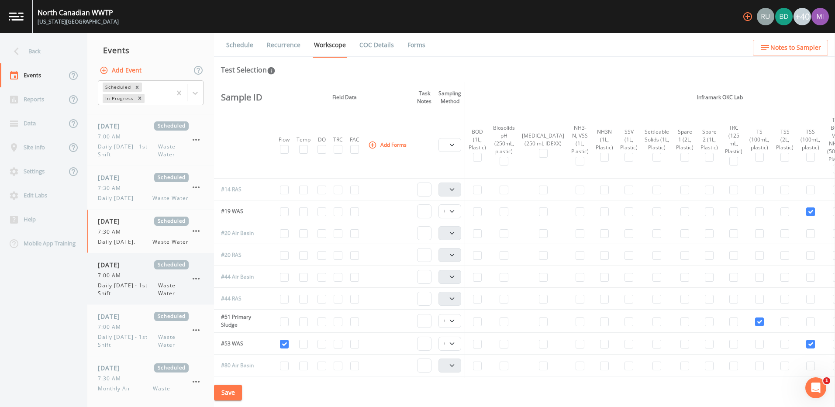
click at [137, 290] on span "Daily [DATE] - 1st Shift" at bounding box center [128, 290] width 60 height 16
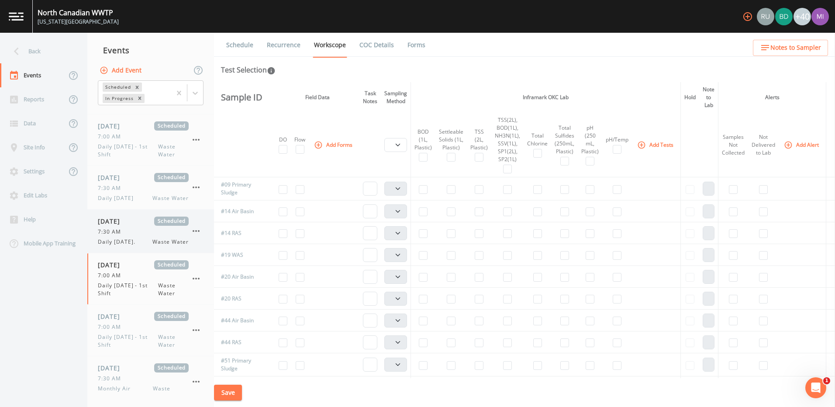
click at [129, 234] on div "7:30 AM" at bounding box center [143, 232] width 91 height 8
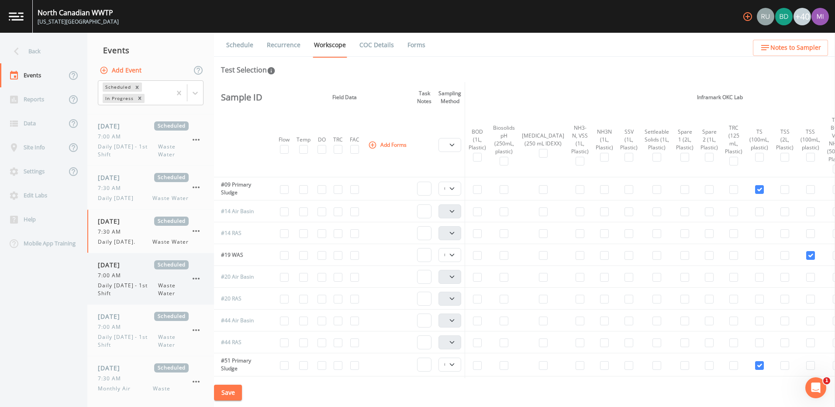
click at [121, 283] on span "Daily [DATE] - 1st Shift" at bounding box center [128, 290] width 60 height 16
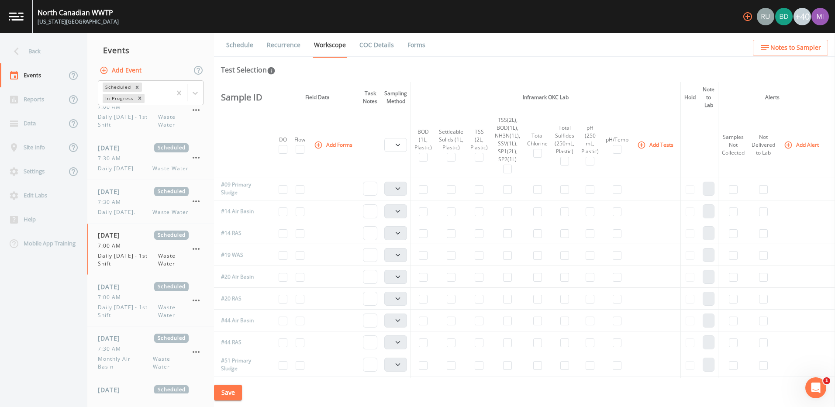
scroll to position [218, 0]
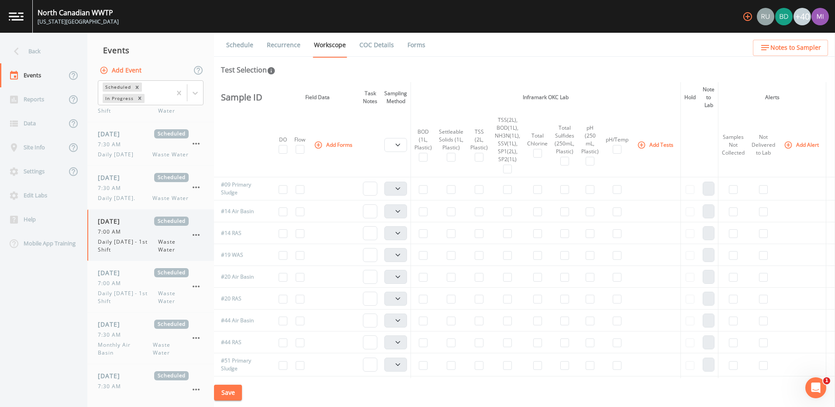
click at [200, 235] on icon "button" at bounding box center [196, 235] width 10 height 10
click at [223, 288] on p "Delete" at bounding box center [239, 286] width 56 height 10
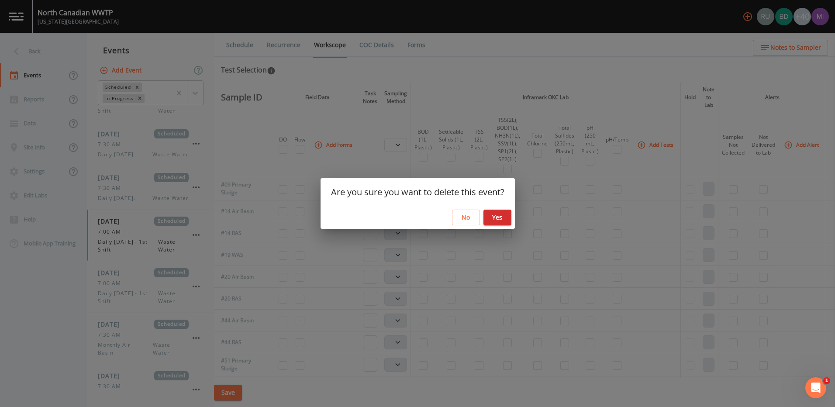
click at [495, 213] on button "Yes" at bounding box center [498, 218] width 28 height 16
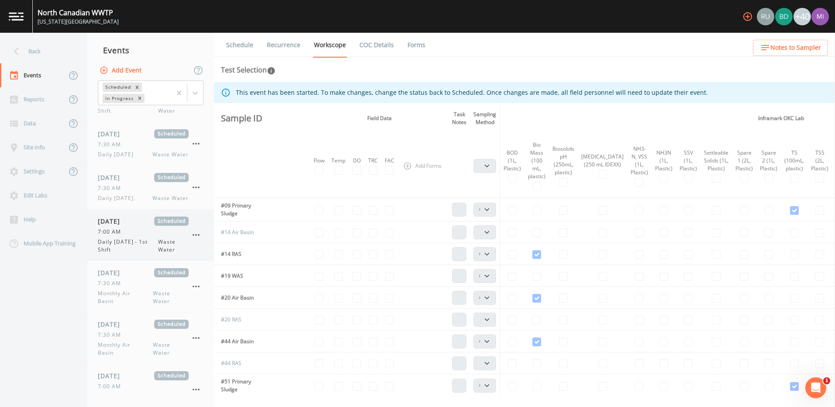
click at [121, 239] on span "Daily [DATE] - 1st Shift" at bounding box center [128, 246] width 60 height 16
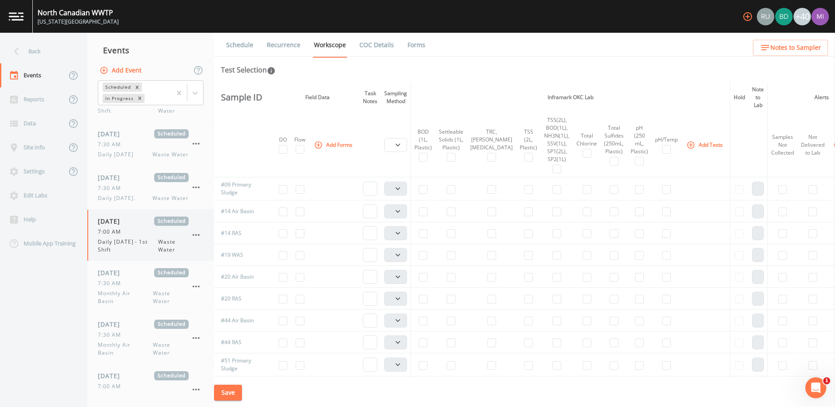
click at [192, 236] on icon "button" at bounding box center [196, 235] width 10 height 10
click at [222, 286] on p "Delete" at bounding box center [239, 286] width 56 height 10
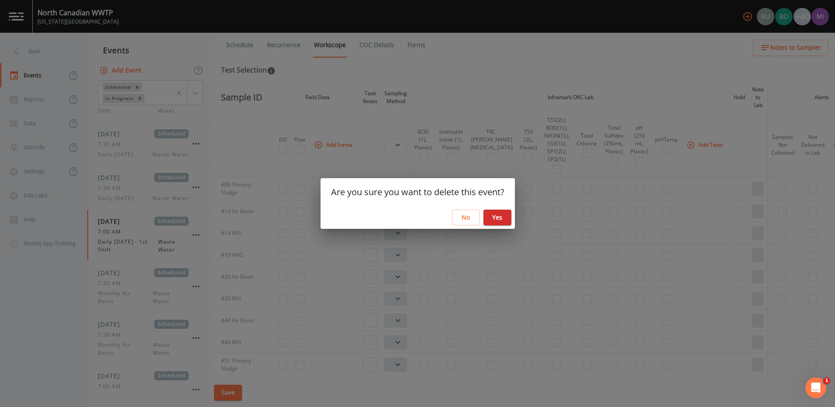
click at [497, 216] on button "Yes" at bounding box center [498, 218] width 28 height 16
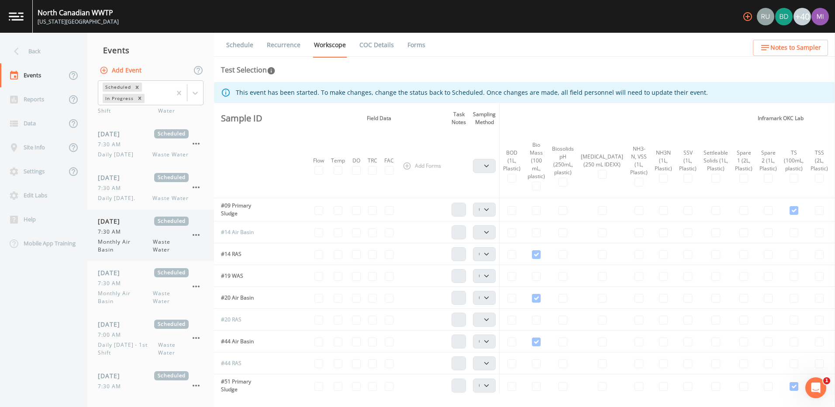
click at [132, 242] on span "Monthly Air Basin" at bounding box center [125, 246] width 55 height 16
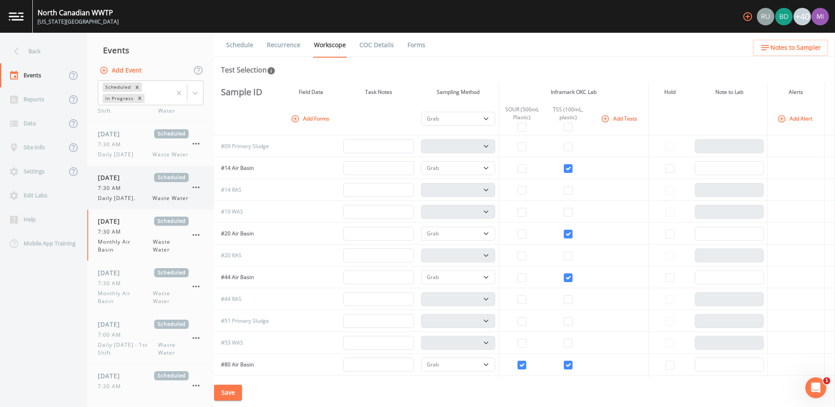
click at [130, 183] on div "[DATE] Scheduled 7:30 AM Daily [DATE]. Waste Water" at bounding box center [143, 187] width 91 height 29
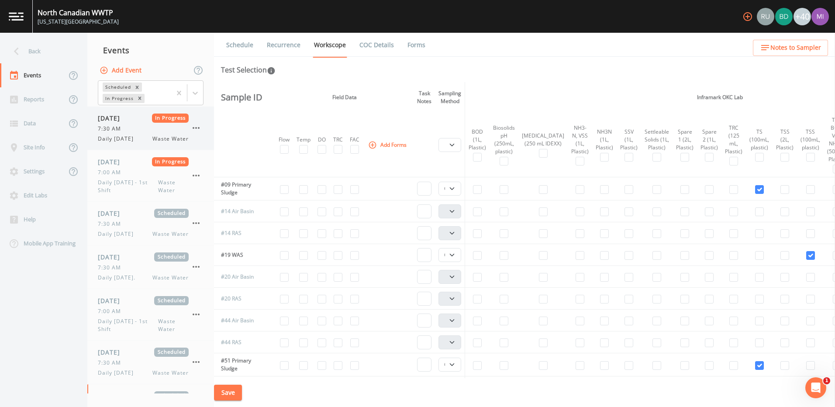
click at [139, 132] on div "7:30 AM" at bounding box center [143, 129] width 91 height 8
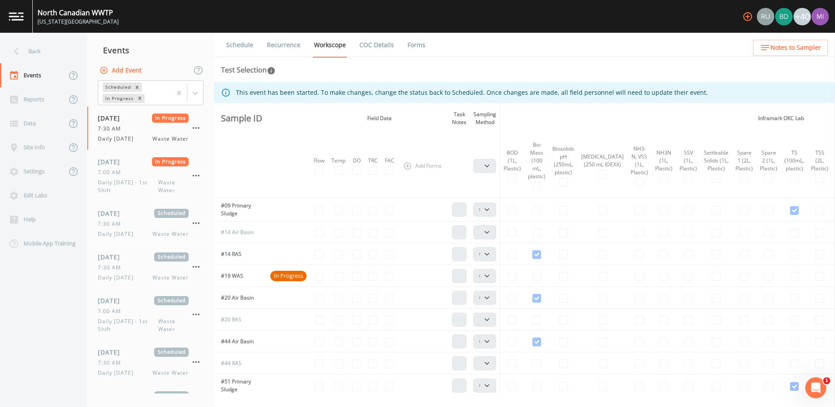
click at [288, 45] on link "Recurrence" at bounding box center [284, 45] width 36 height 24
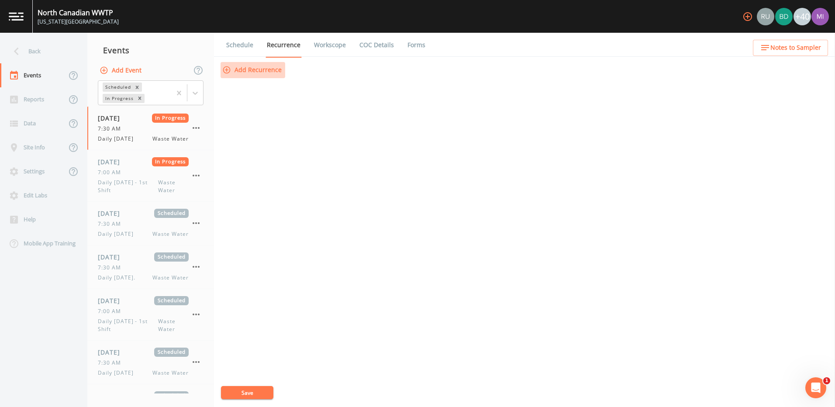
click at [259, 71] on button "Add Recurrence" at bounding box center [253, 70] width 65 height 16
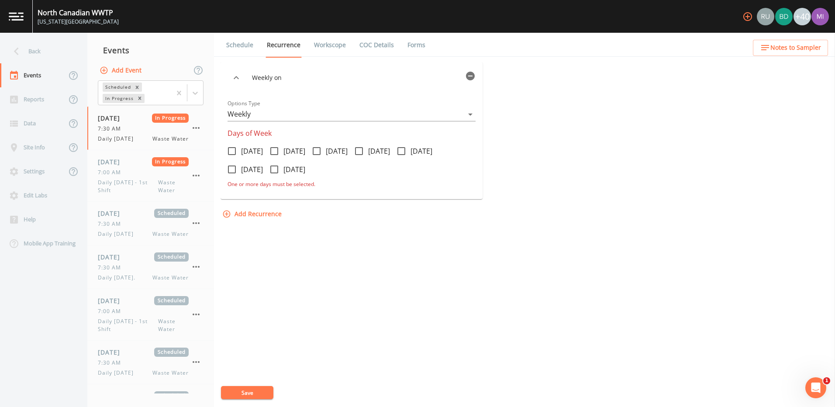
click at [316, 149] on input "[DATE]" at bounding box center [312, 146] width 9 height 9
click at [249, 203] on button "Add Recurrence" at bounding box center [253, 204] width 65 height 16
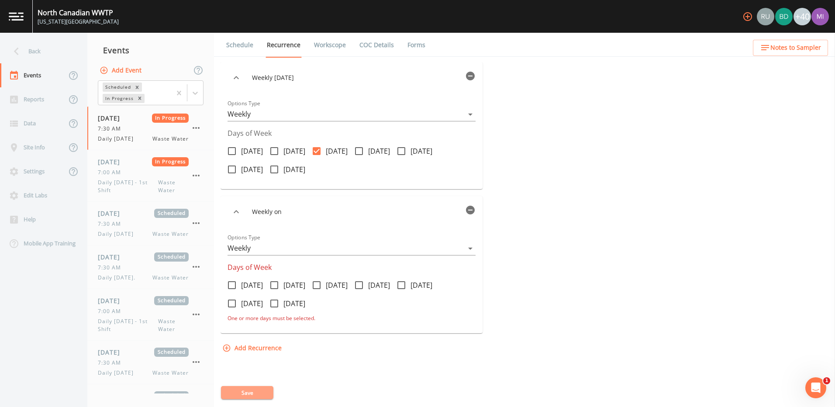
click at [261, 389] on button "Save" at bounding box center [247, 392] width 52 height 13
click at [250, 393] on button "Save" at bounding box center [247, 392] width 52 height 13
click at [248, 391] on button "Save" at bounding box center [247, 392] width 52 height 13
click at [474, 207] on icon "button" at bounding box center [470, 210] width 9 height 9
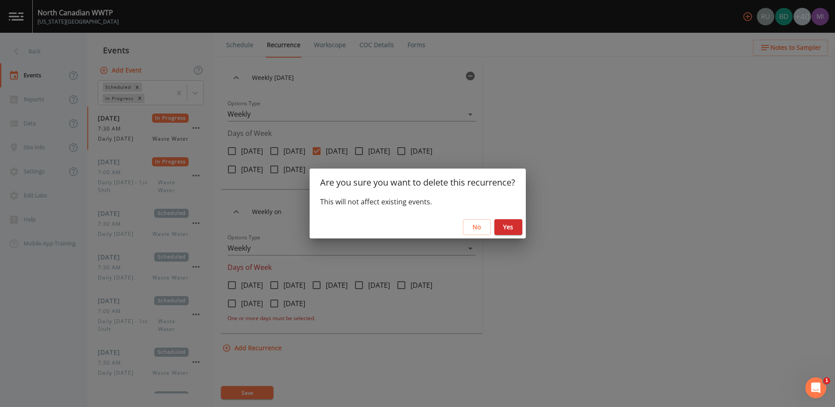
click at [495, 228] on button "Yes" at bounding box center [509, 227] width 28 height 16
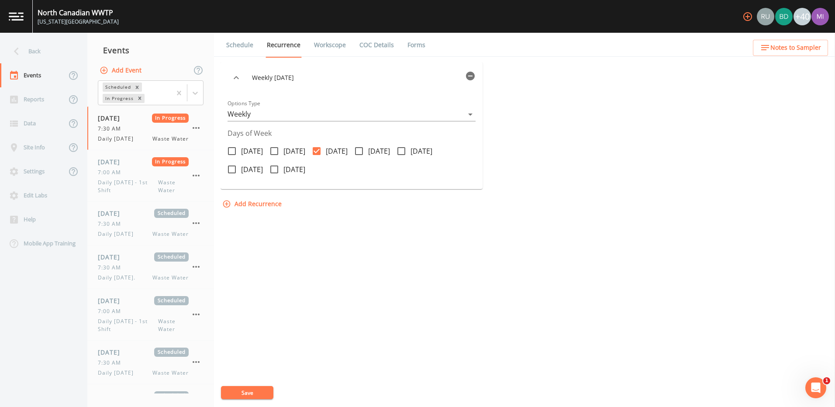
click at [251, 393] on button "Save" at bounding box center [247, 392] width 52 height 13
click at [121, 135] on span "Daily [DATE]" at bounding box center [118, 139] width 41 height 8
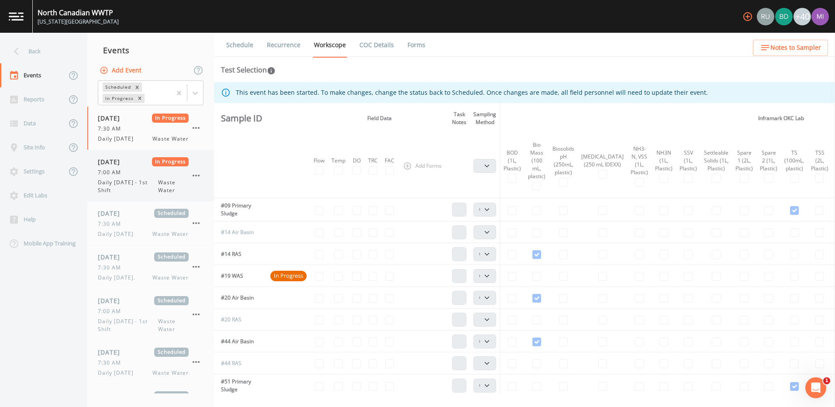
click at [132, 176] on div "7:00 AM" at bounding box center [143, 173] width 91 height 8
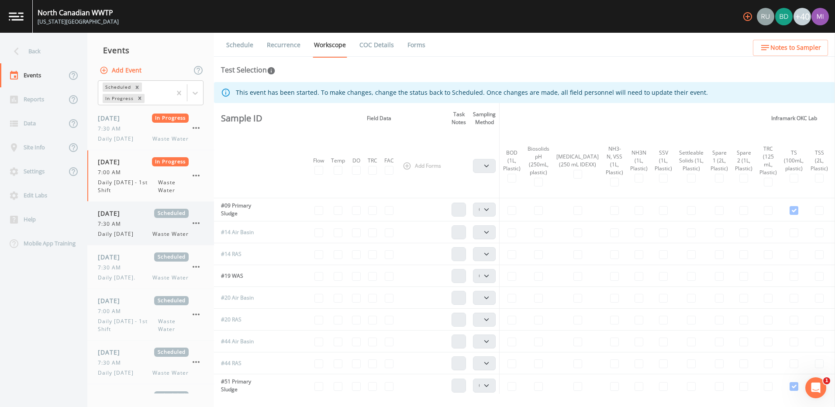
click at [130, 225] on div "7:30 AM" at bounding box center [143, 224] width 91 height 8
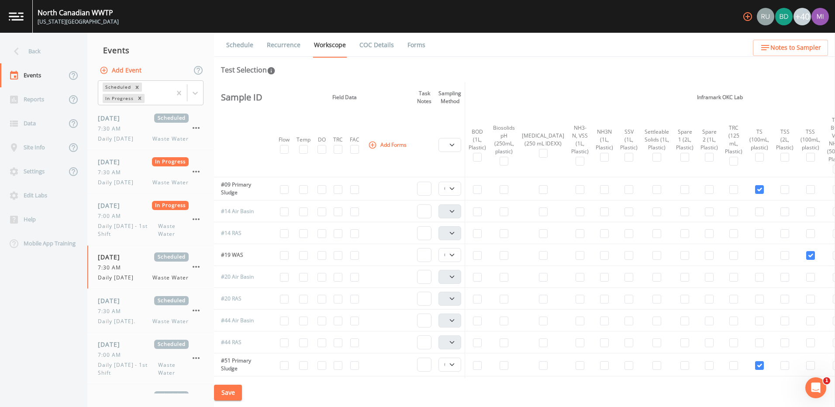
click at [20, 12] on img at bounding box center [16, 16] width 15 height 8
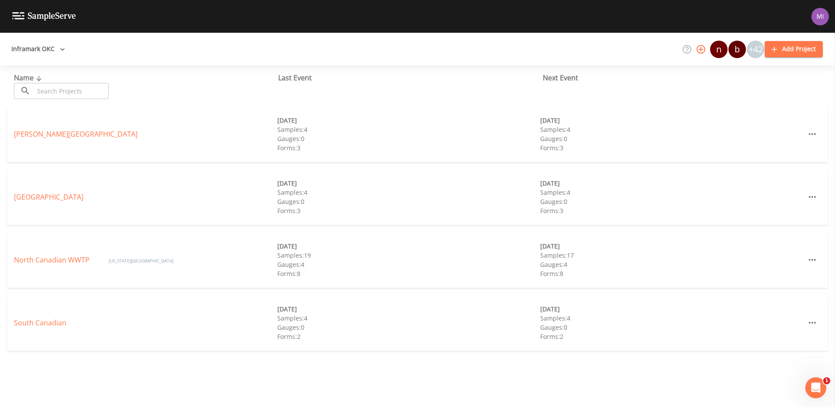
click at [18, 15] on img at bounding box center [44, 16] width 64 height 8
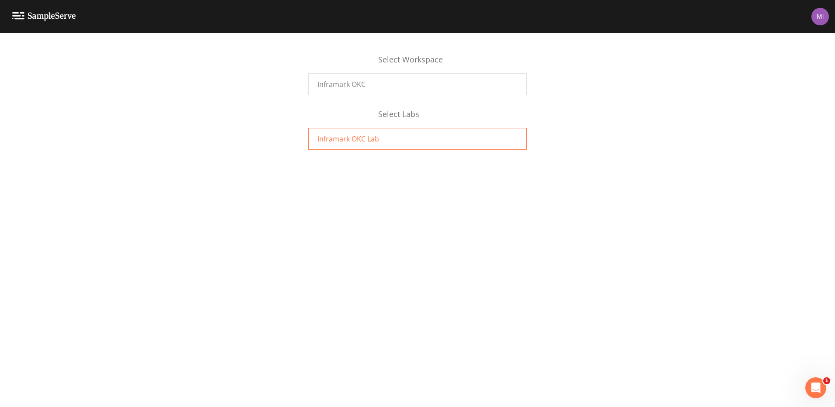
click at [373, 140] on span "Inframark OKC Lab" at bounding box center [349, 139] width 62 height 10
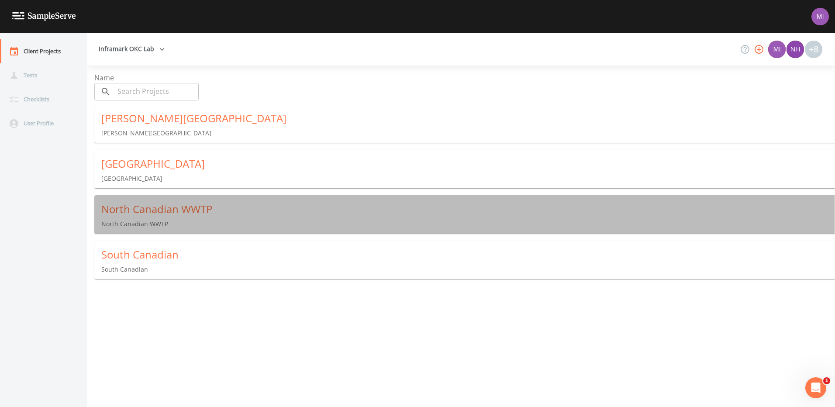
click at [148, 211] on div "North Canadian WWTP" at bounding box center [468, 209] width 734 height 14
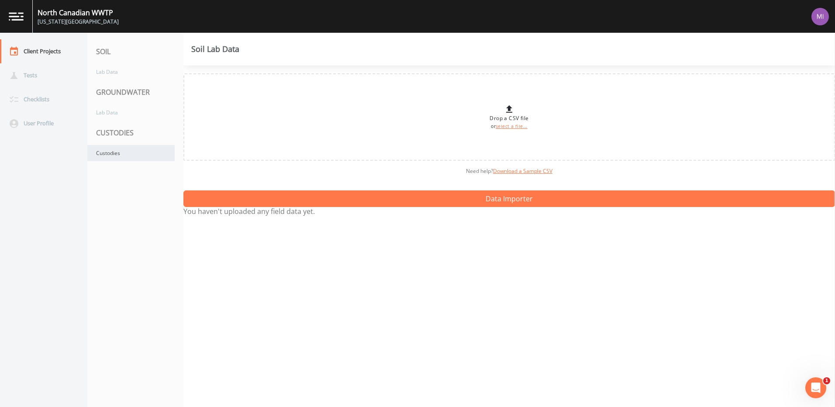
click at [109, 154] on div "Custodies" at bounding box center [130, 153] width 87 height 16
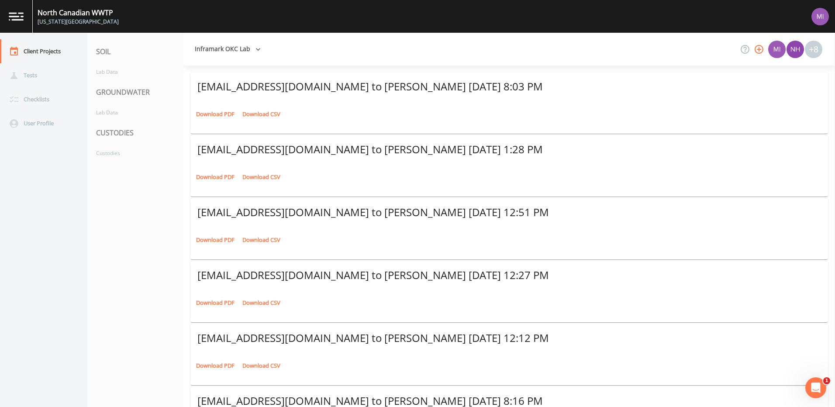
click at [223, 114] on link "Download PDF" at bounding box center [215, 114] width 43 height 14
click at [107, 117] on div "Lab Data" at bounding box center [130, 112] width 87 height 16
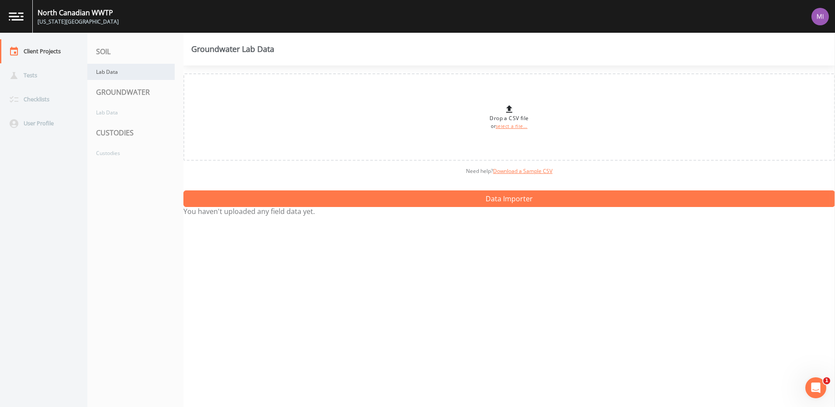
click at [114, 70] on div "Lab Data" at bounding box center [130, 72] width 87 height 16
click at [30, 73] on div "Tests" at bounding box center [39, 75] width 79 height 24
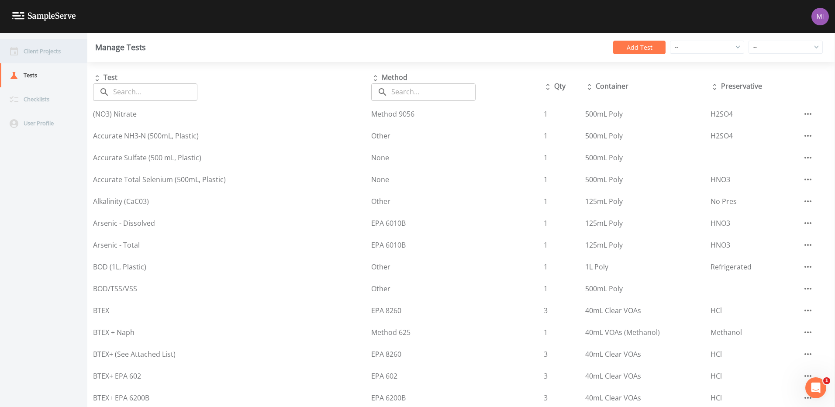
click at [49, 53] on div "Client Projects" at bounding box center [39, 51] width 79 height 24
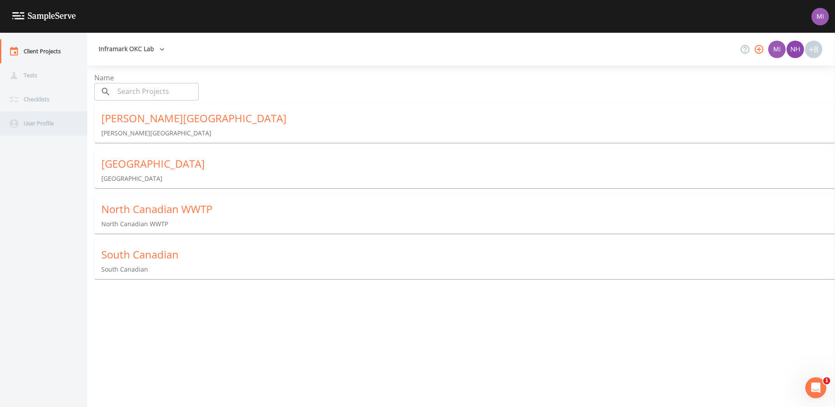
click at [43, 123] on div "User Profile" at bounding box center [39, 123] width 79 height 24
